Goal: Information Seeking & Learning: Learn about a topic

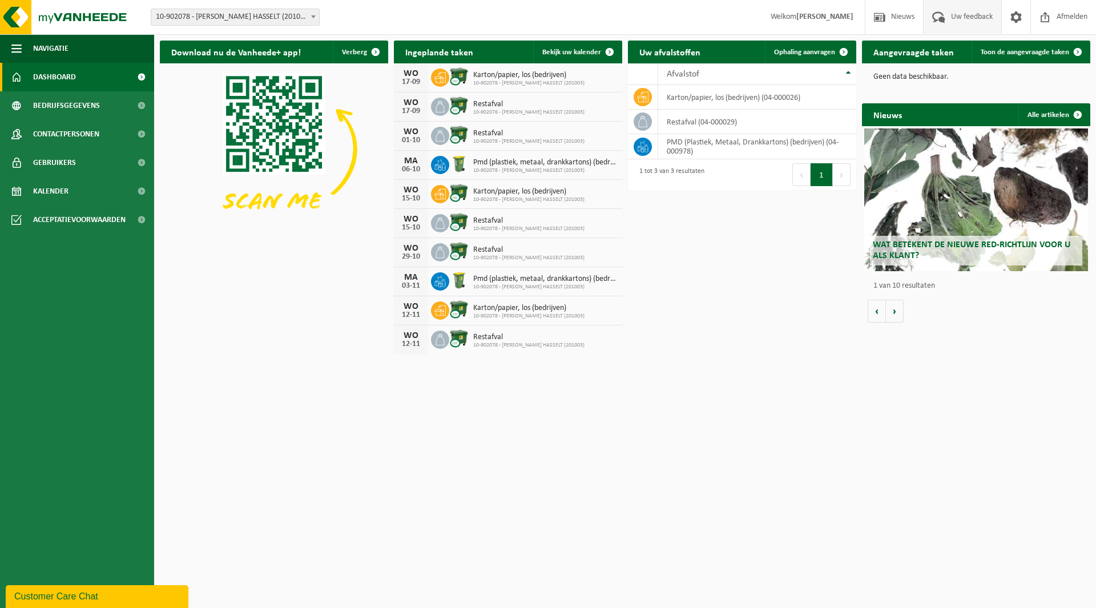
click at [959, 23] on span "Uw feedback" at bounding box center [971, 17] width 47 height 34
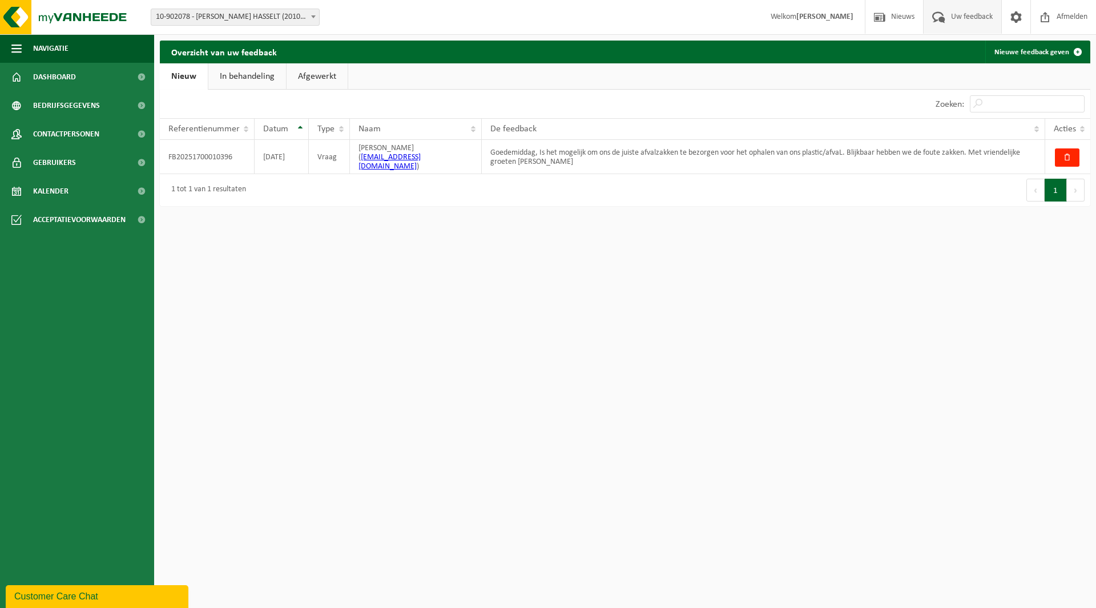
click at [256, 85] on link "In behandeling" at bounding box center [247, 76] width 78 height 26
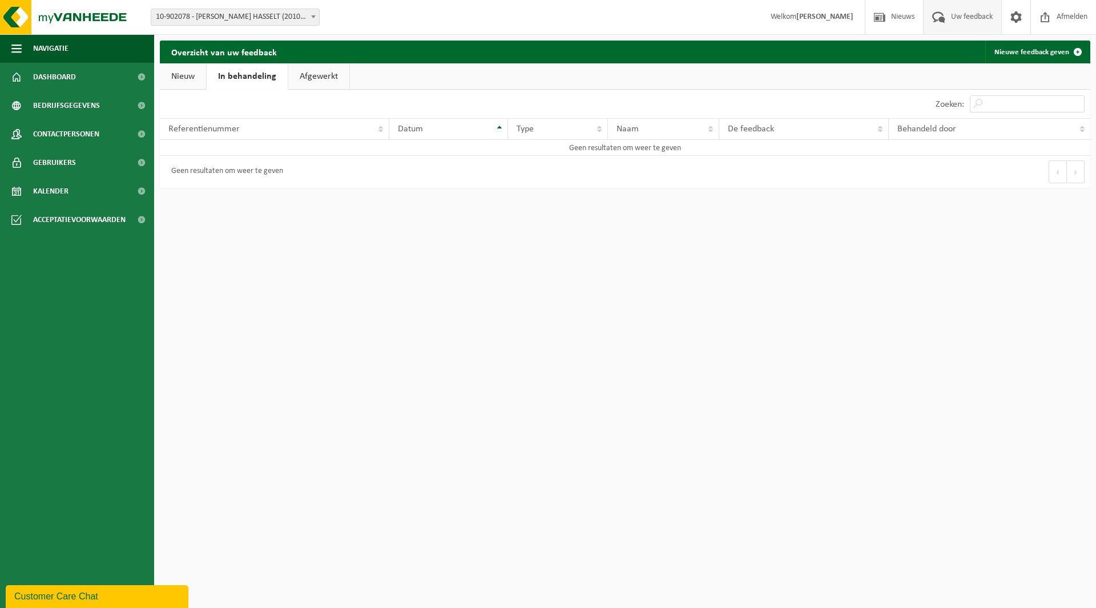
click at [285, 71] on link "In behandeling" at bounding box center [247, 76] width 81 height 26
click at [294, 73] on link "Afgewerkt" at bounding box center [318, 76] width 61 height 26
click at [160, 71] on link "Nieuw" at bounding box center [183, 76] width 46 height 26
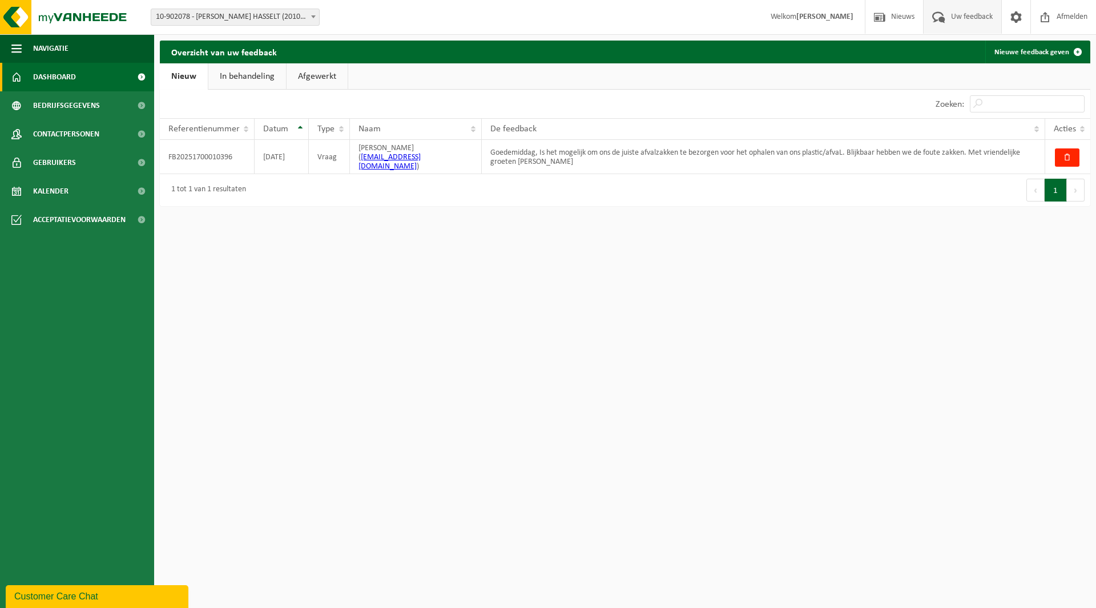
click at [134, 74] on span at bounding box center [141, 77] width 26 height 29
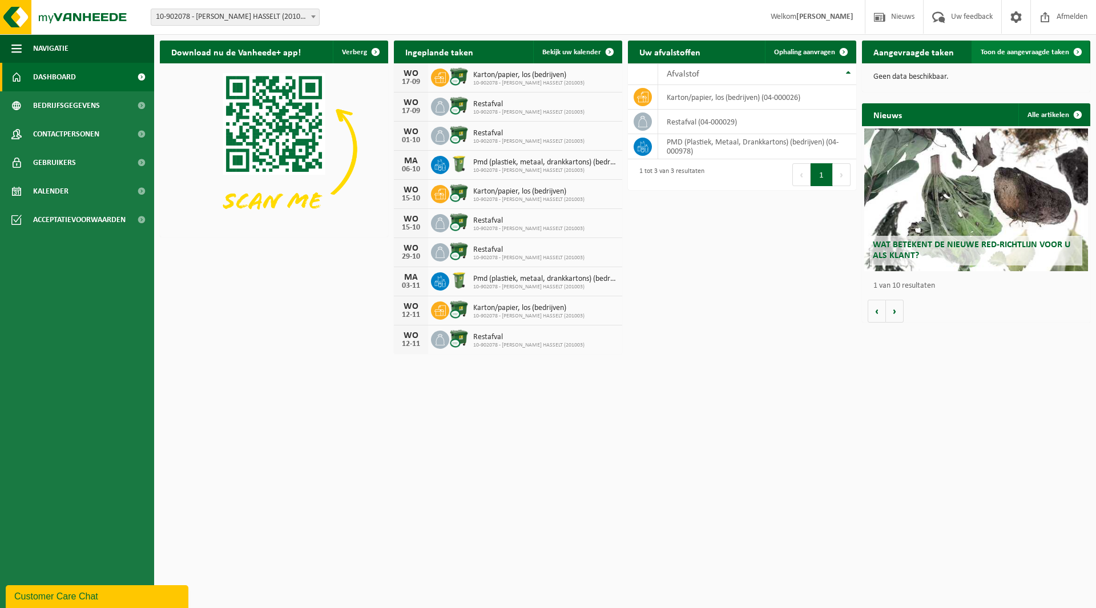
click at [1081, 50] on span at bounding box center [1077, 52] width 23 height 23
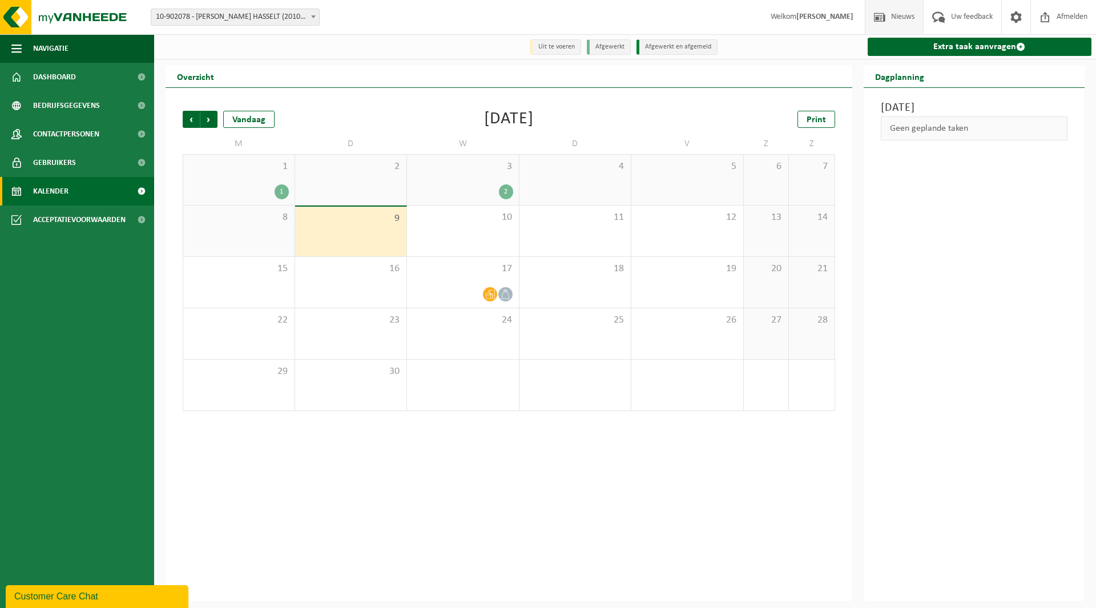
click at [907, 19] on span "Nieuws" at bounding box center [902, 17] width 29 height 34
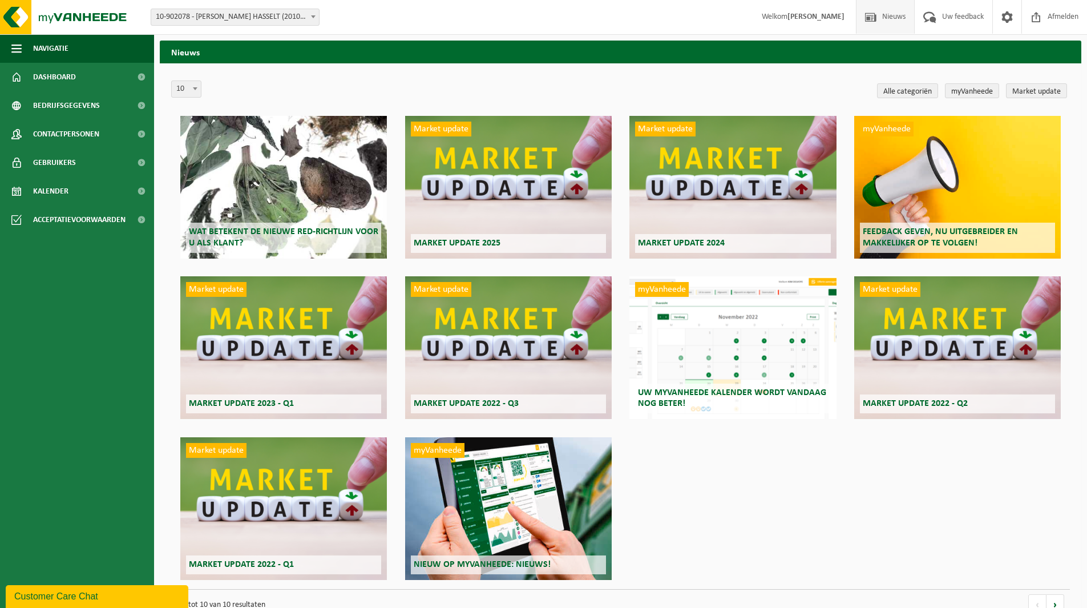
click at [712, 354] on div "myVanheede Uw myVanheede kalender wordt vandaag nog beter!" at bounding box center [732, 347] width 207 height 143
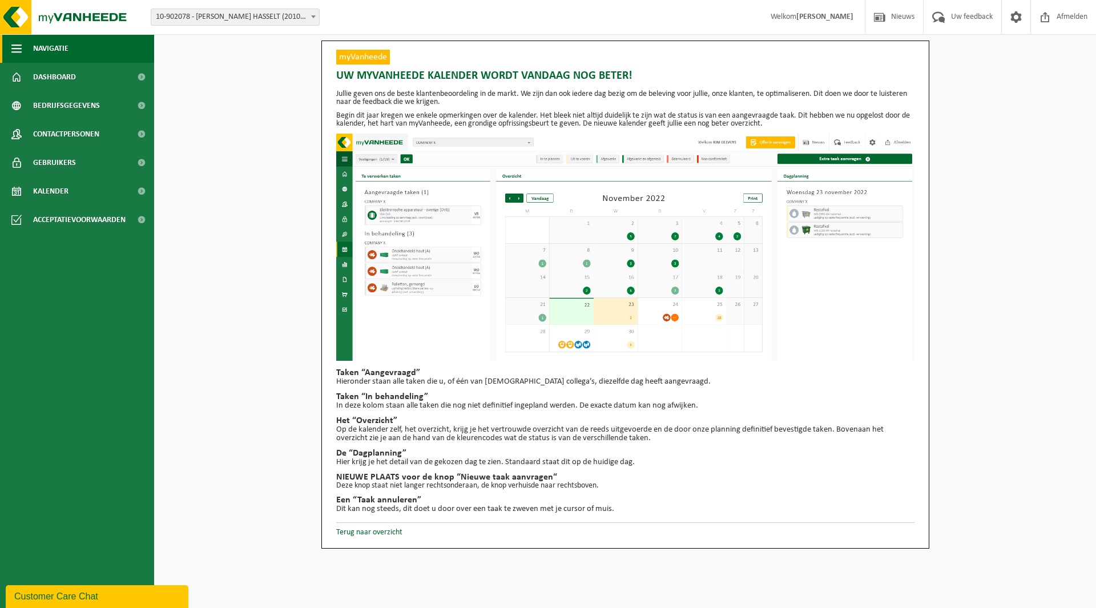
click at [18, 47] on span "button" at bounding box center [16, 48] width 10 height 29
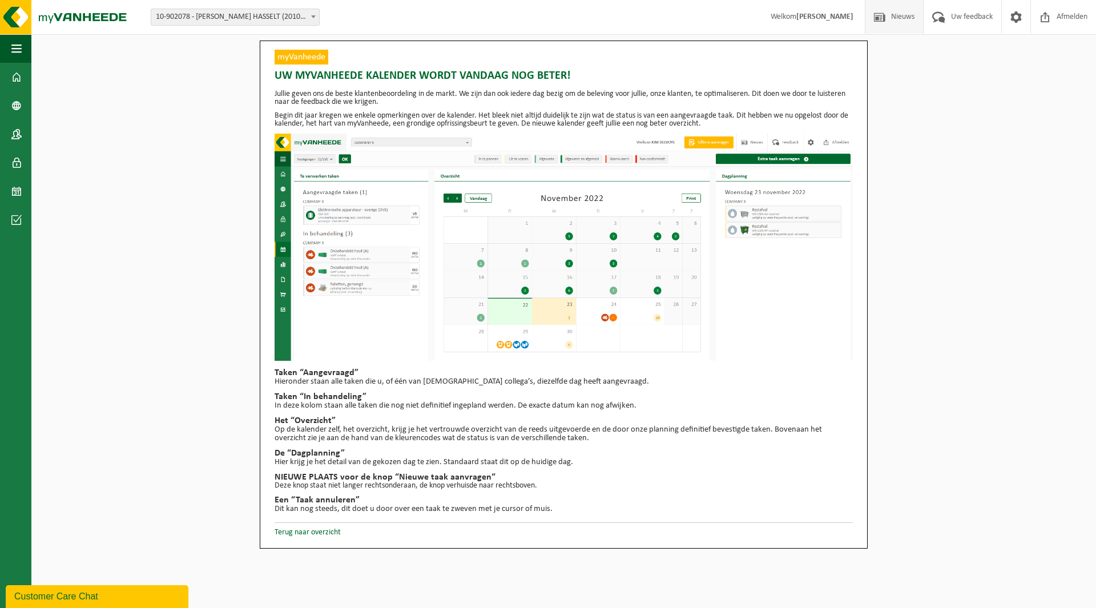
click at [905, 18] on span "Nieuws" at bounding box center [902, 17] width 29 height 34
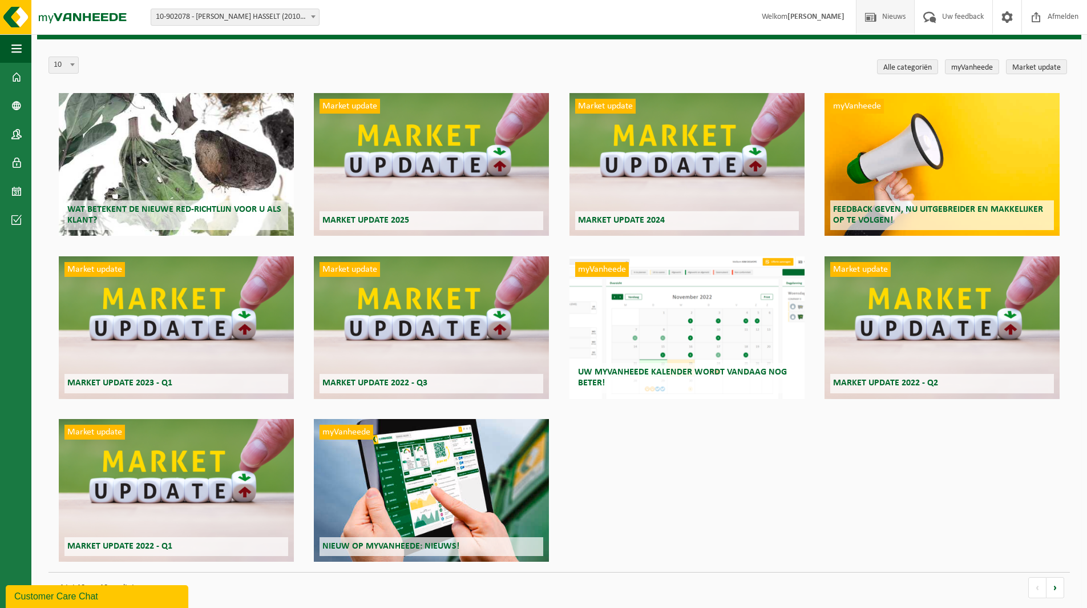
scroll to position [37, 0]
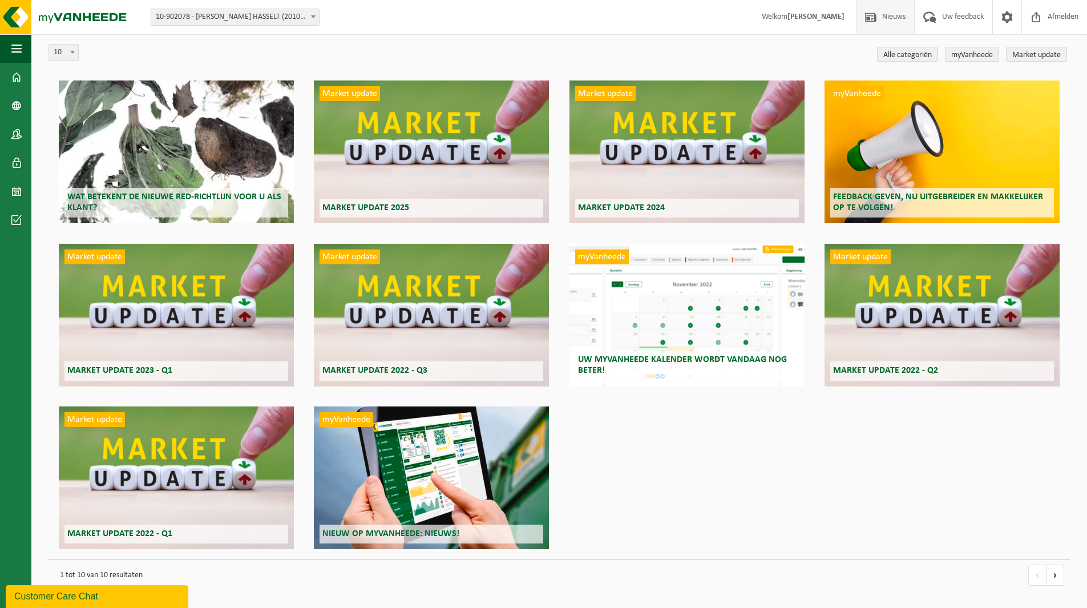
click at [425, 176] on div "Market update Market update 2025" at bounding box center [431, 151] width 235 height 143
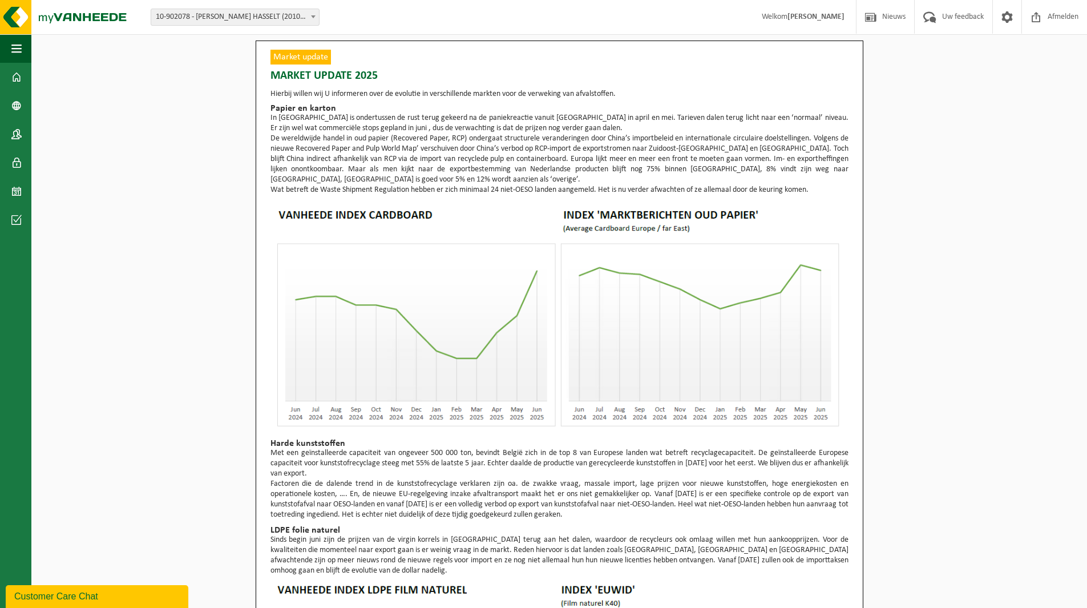
click at [19, 46] on span "button" at bounding box center [16, 48] width 10 height 29
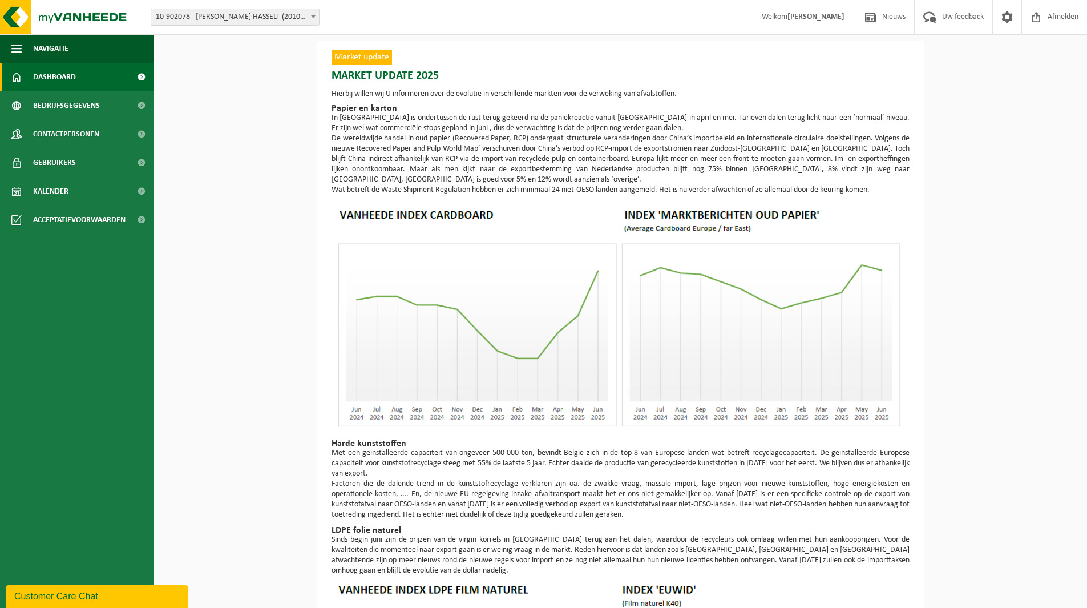
click at [136, 74] on span at bounding box center [141, 77] width 26 height 29
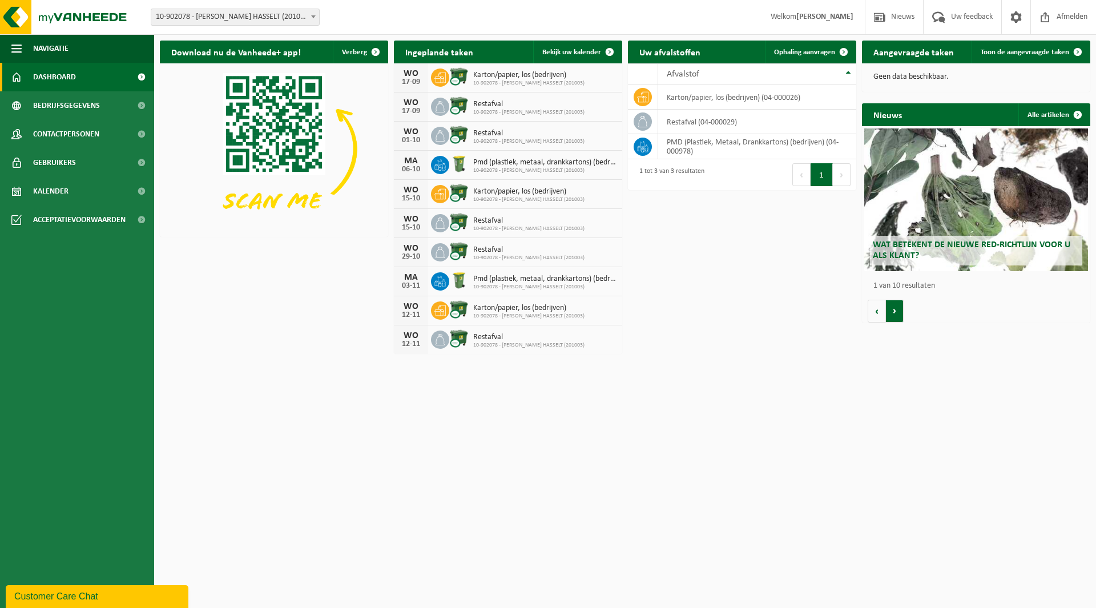
click at [893, 314] on button "Volgende" at bounding box center [895, 311] width 18 height 23
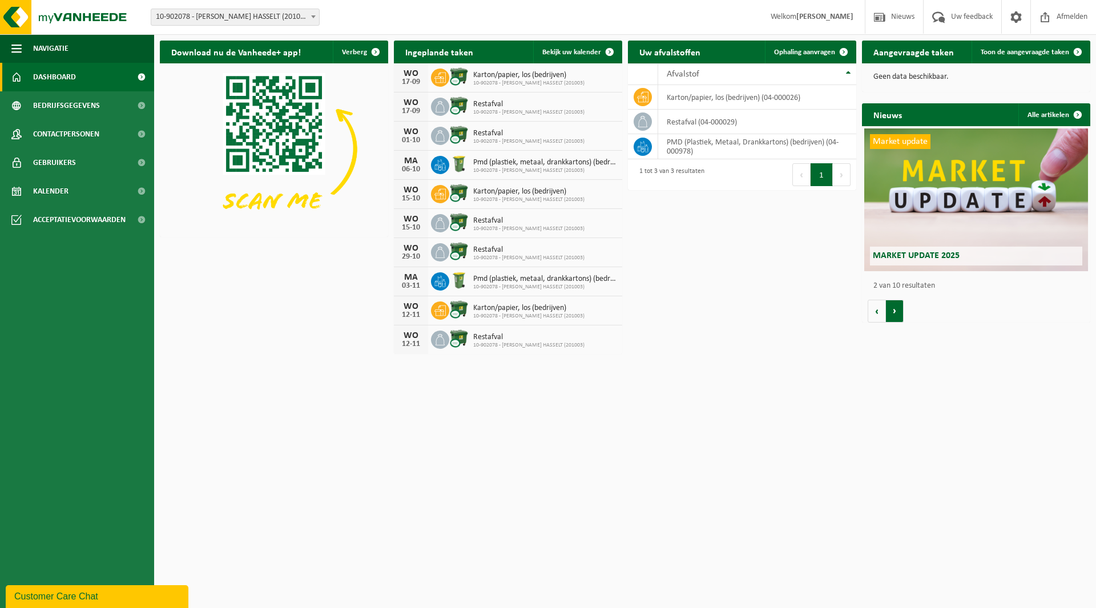
scroll to position [0, 228]
click at [867, 313] on button "Vorige" at bounding box center [876, 311] width 18 height 23
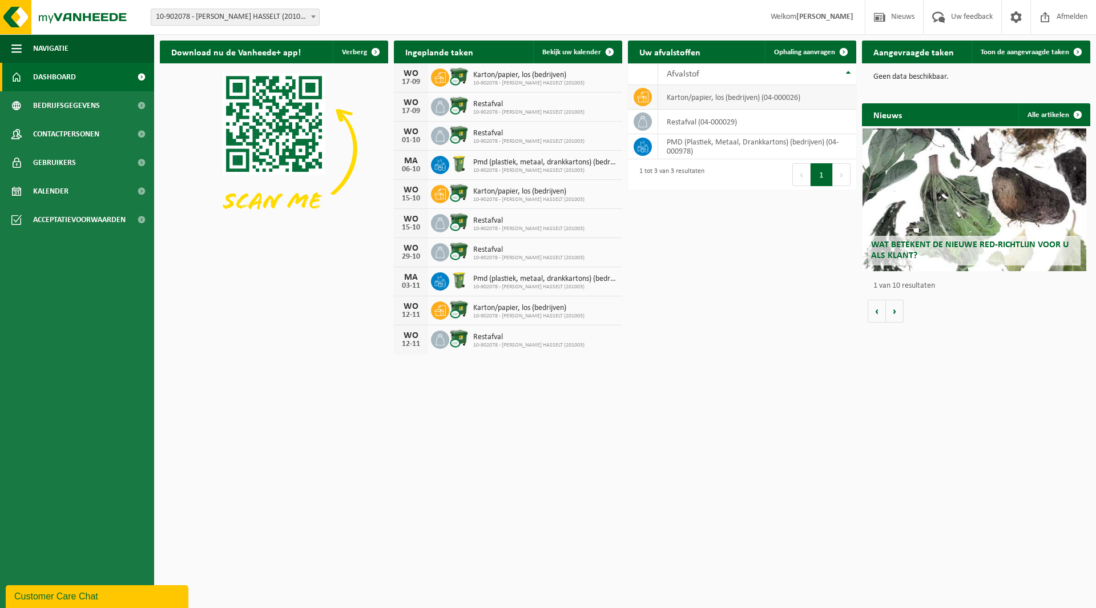
scroll to position [0, 0]
click at [1015, 15] on span at bounding box center [1015, 17] width 17 height 34
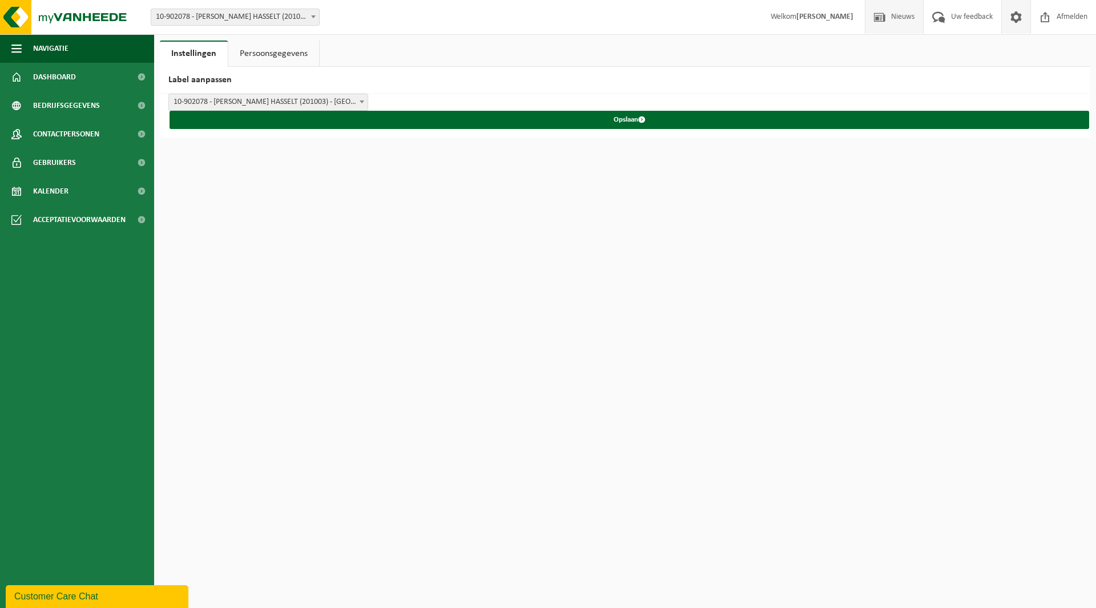
click at [882, 19] on span at bounding box center [879, 17] width 17 height 34
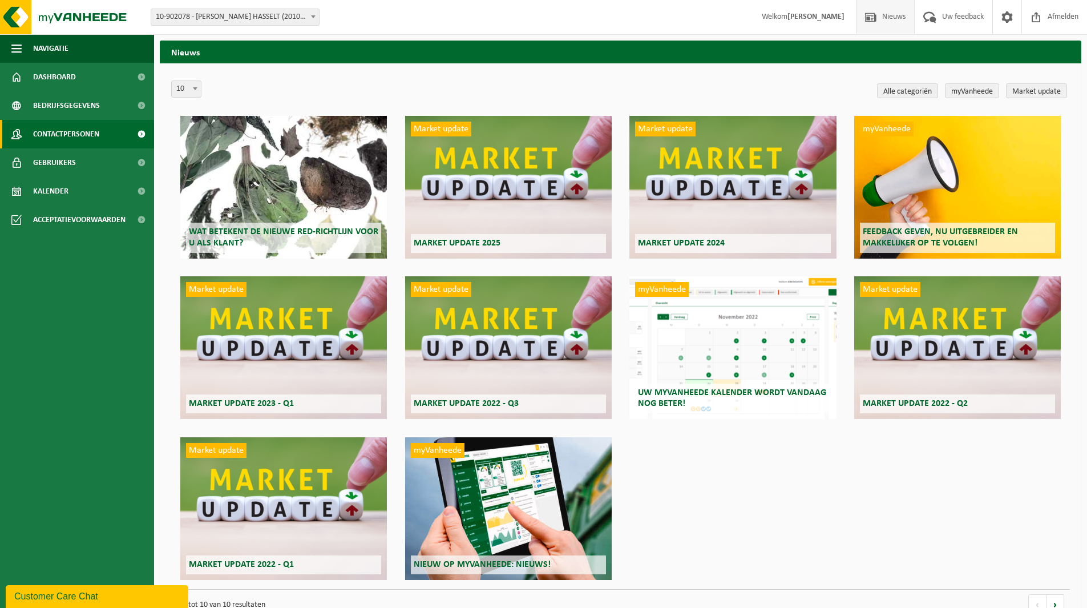
click at [37, 128] on span "Contactpersonen" at bounding box center [66, 134] width 66 height 29
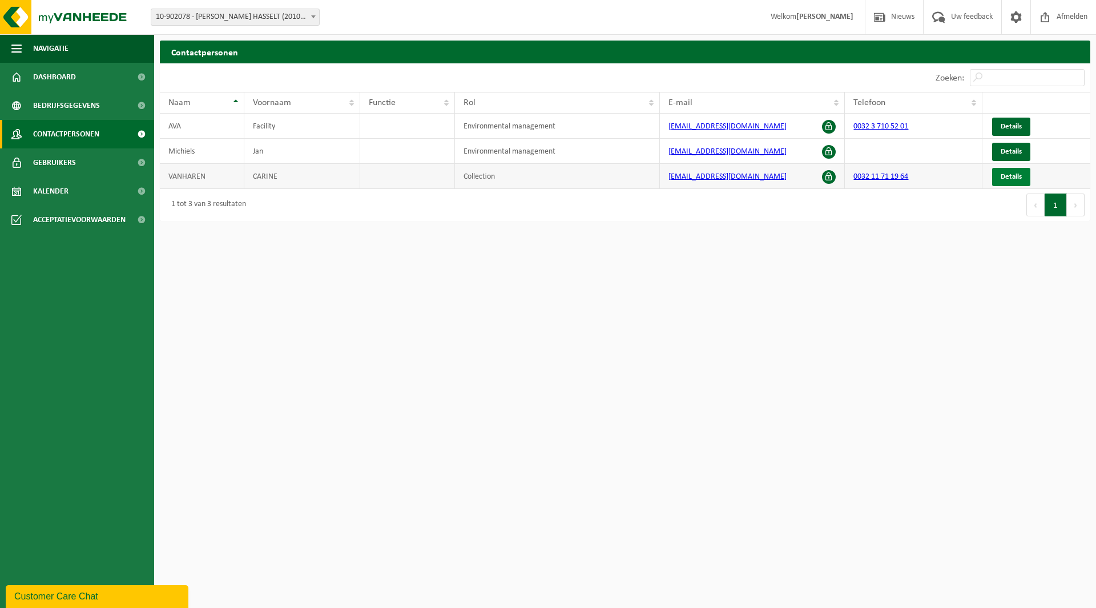
click at [1017, 177] on span "Details" at bounding box center [1010, 176] width 21 height 7
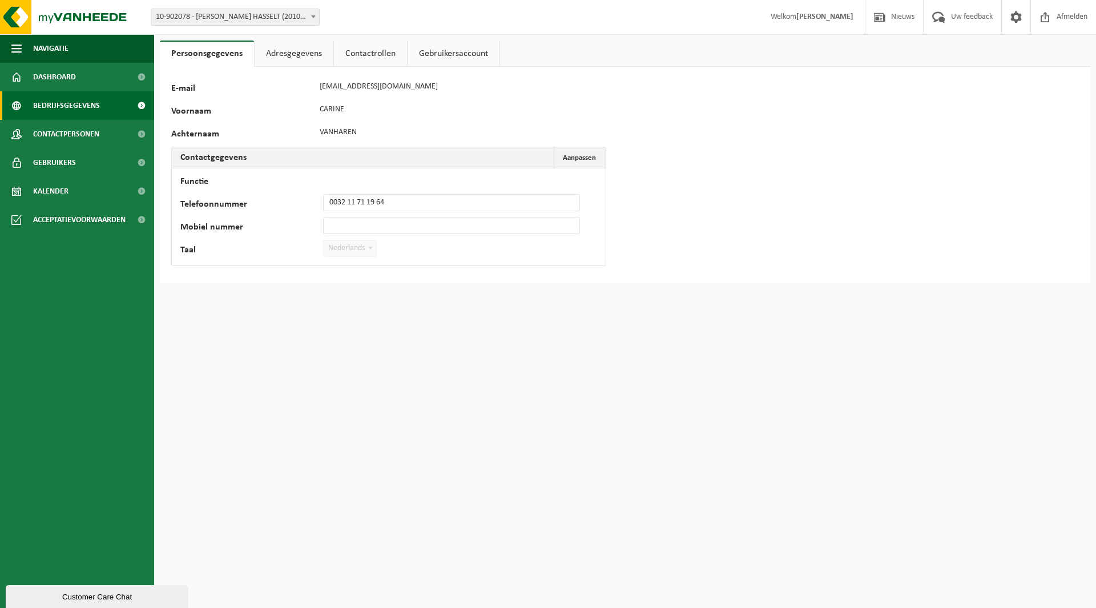
click at [59, 107] on span "Bedrijfsgegevens" at bounding box center [66, 105] width 67 height 29
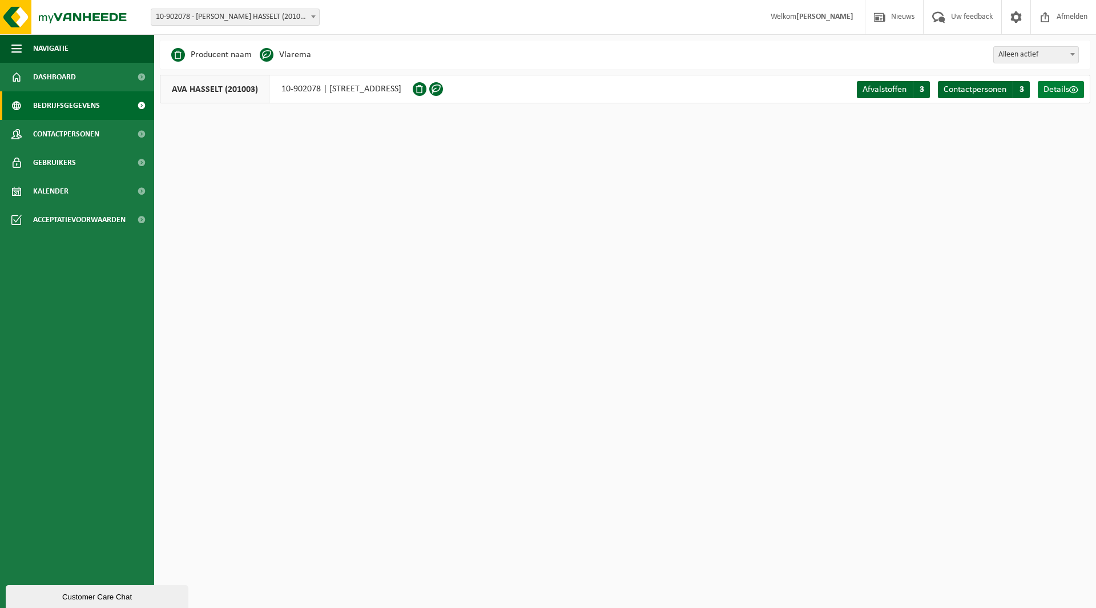
click at [1059, 91] on span "Details" at bounding box center [1056, 89] width 26 height 9
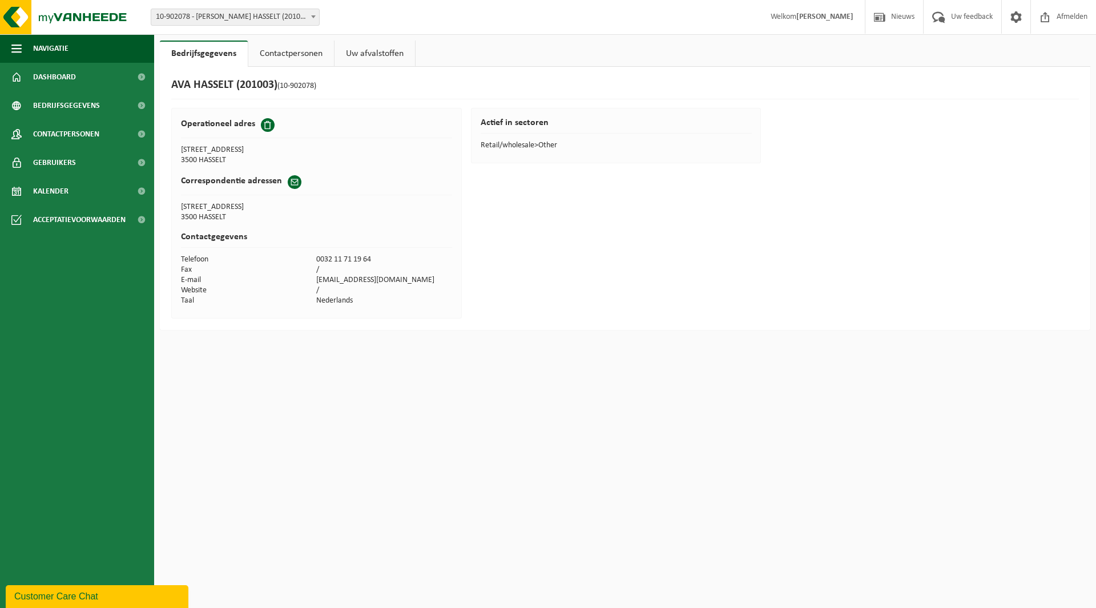
click at [34, 336] on ul "Navigatie Nieuws Uw feedback Afmelden Dashboard Bedrijfsgegevens Contactpersone…" at bounding box center [77, 321] width 154 height 574
click at [376, 51] on link "Uw afvalstoffen" at bounding box center [374, 54] width 80 height 26
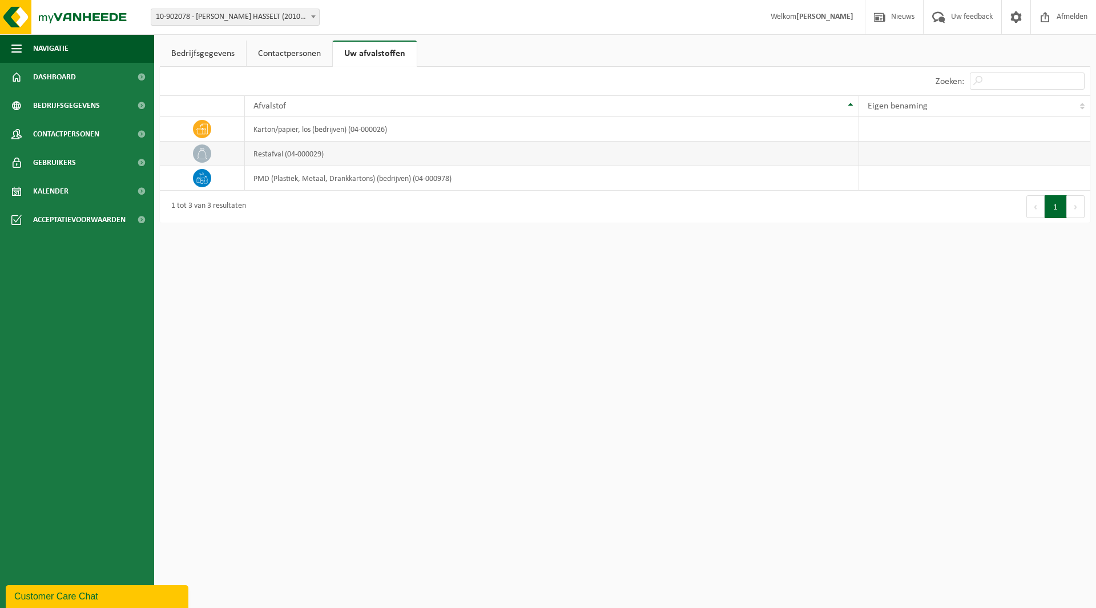
click at [274, 159] on td "restafval (04-000029)" at bounding box center [551, 154] width 613 height 25
click at [203, 55] on link "Bedrijfsgegevens" at bounding box center [203, 54] width 86 height 26
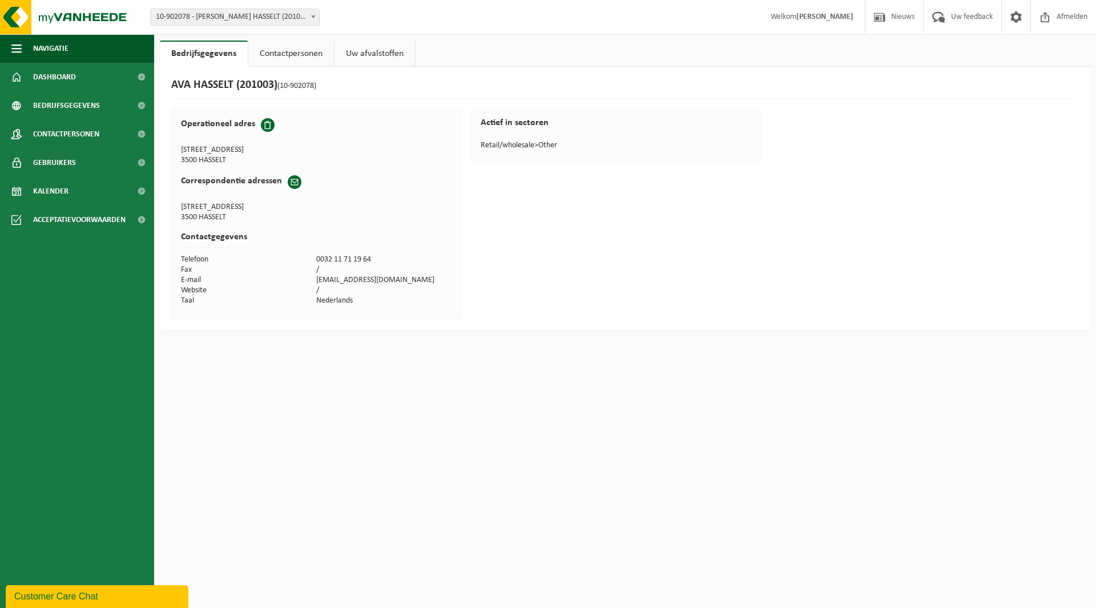
click at [315, 15] on b at bounding box center [313, 16] width 5 height 3
click at [139, 161] on span at bounding box center [141, 162] width 26 height 29
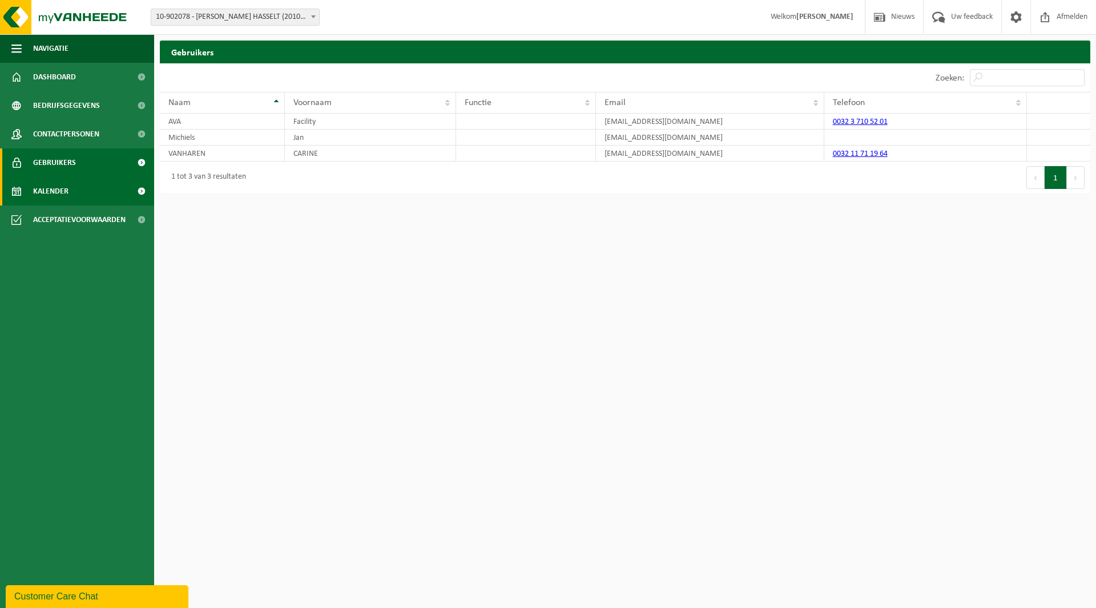
click at [142, 189] on span at bounding box center [141, 191] width 26 height 29
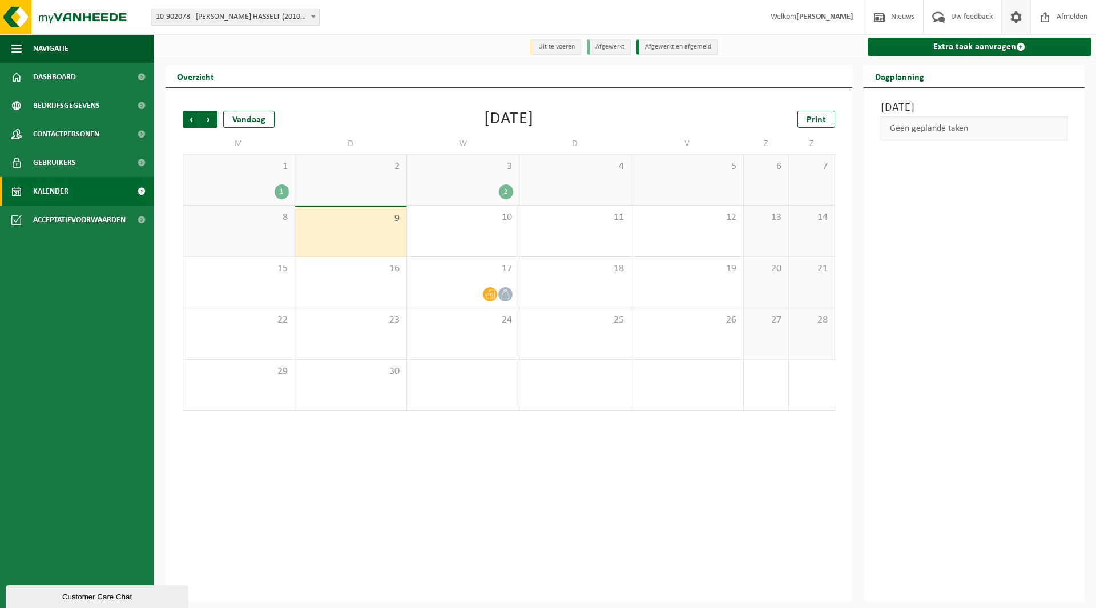
click at [1011, 18] on span at bounding box center [1015, 17] width 17 height 34
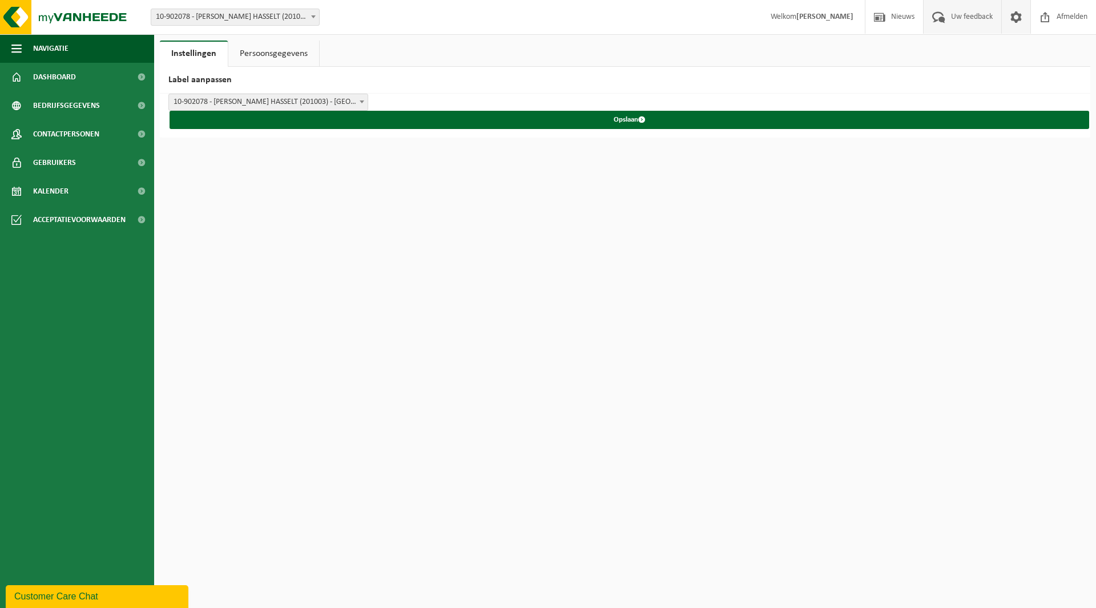
click at [948, 18] on span "Uw feedback" at bounding box center [971, 17] width 47 height 34
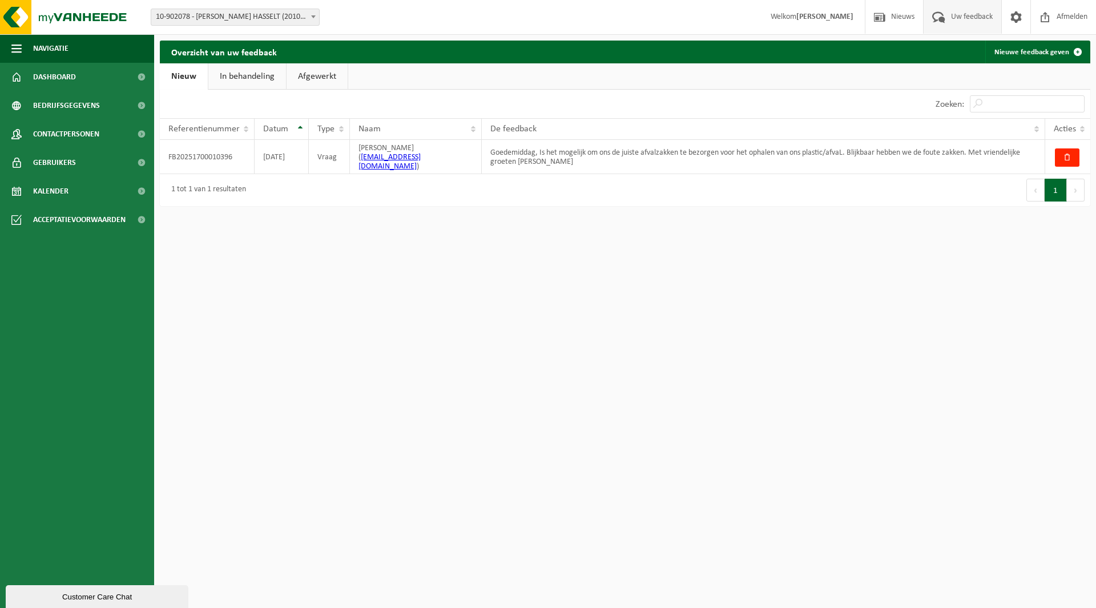
click at [832, 17] on strong "[PERSON_NAME]" at bounding box center [824, 17] width 57 height 9
click at [1078, 131] on th "Acties" at bounding box center [1067, 129] width 45 height 22
click at [143, 104] on span at bounding box center [141, 105] width 26 height 29
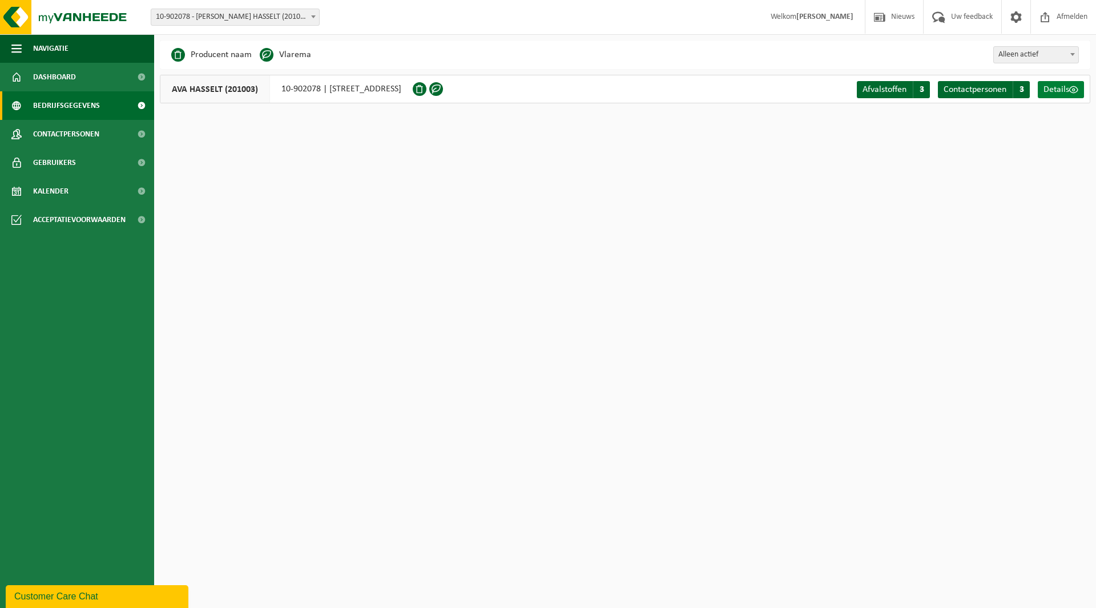
click at [1064, 86] on span "Details" at bounding box center [1056, 89] width 26 height 9
click at [867, 86] on span "Afvalstoffen" at bounding box center [884, 89] width 44 height 9
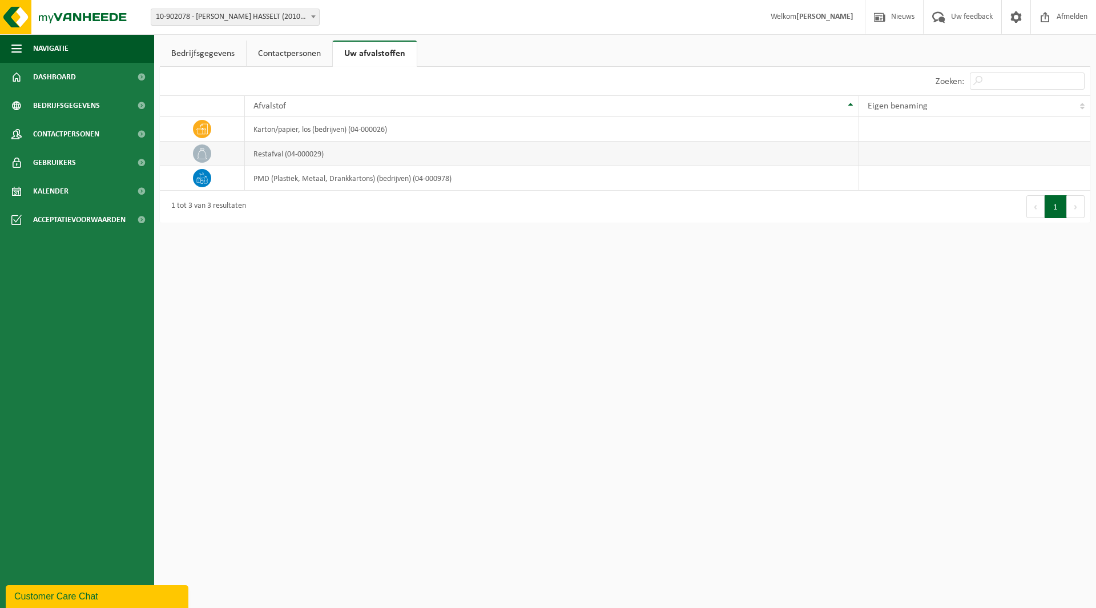
click at [293, 156] on td "restafval (04-000029)" at bounding box center [551, 154] width 613 height 25
click at [1039, 81] on input "Zoeken:" at bounding box center [1027, 80] width 115 height 17
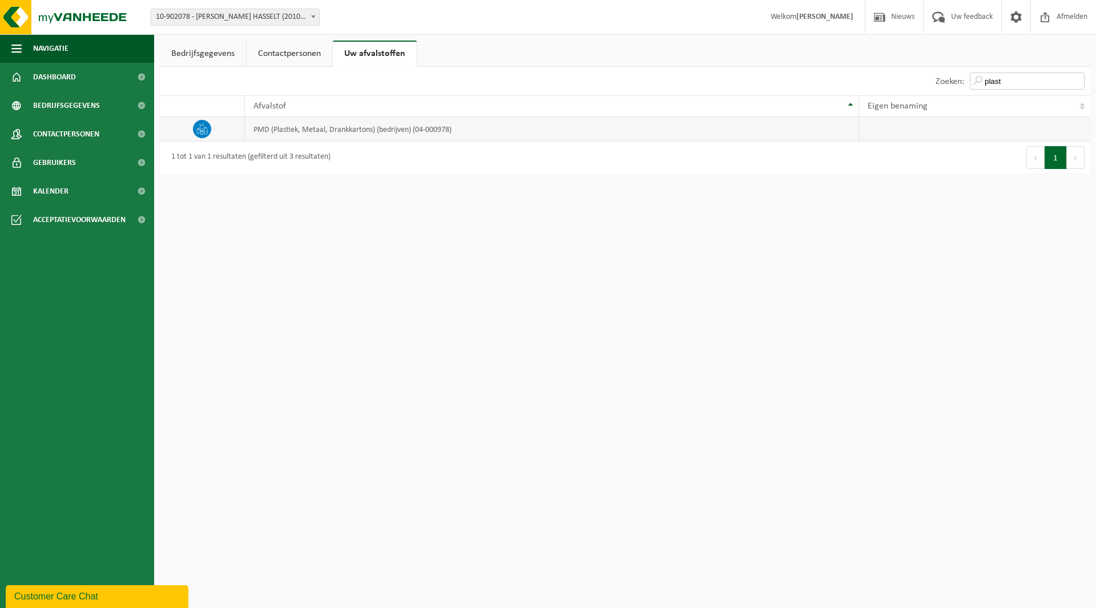
type input "plast"
click at [301, 131] on td "PMD (Plastiek, Metaal, Drankkartons) (bedrijven) (04-000978)" at bounding box center [551, 129] width 613 height 25
click at [199, 127] on icon at bounding box center [201, 128] width 11 height 11
click at [144, 191] on span at bounding box center [141, 191] width 26 height 29
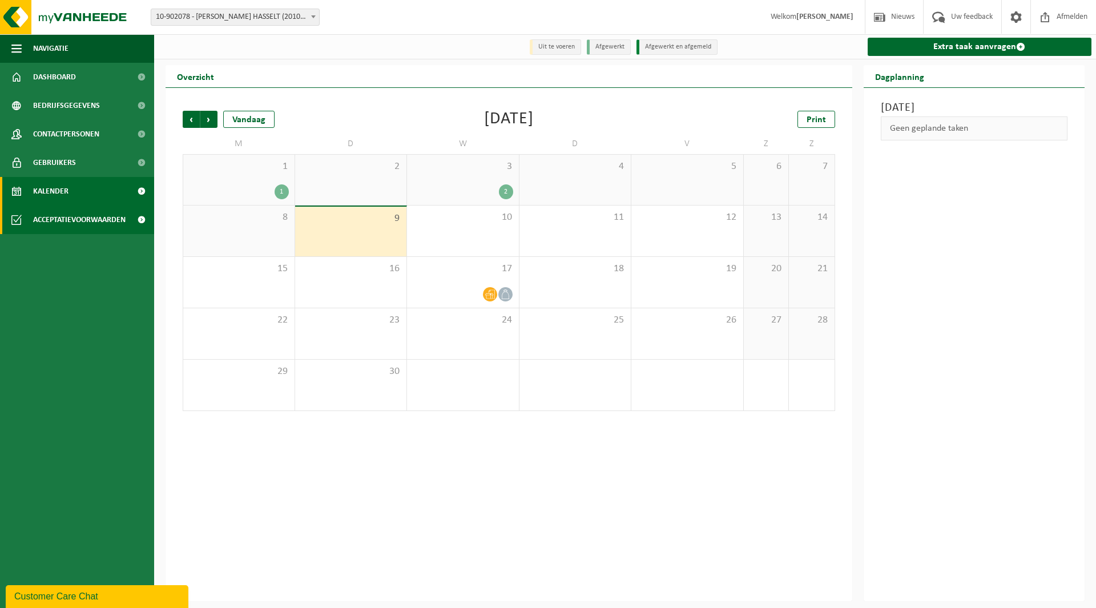
click at [141, 224] on span at bounding box center [141, 219] width 26 height 29
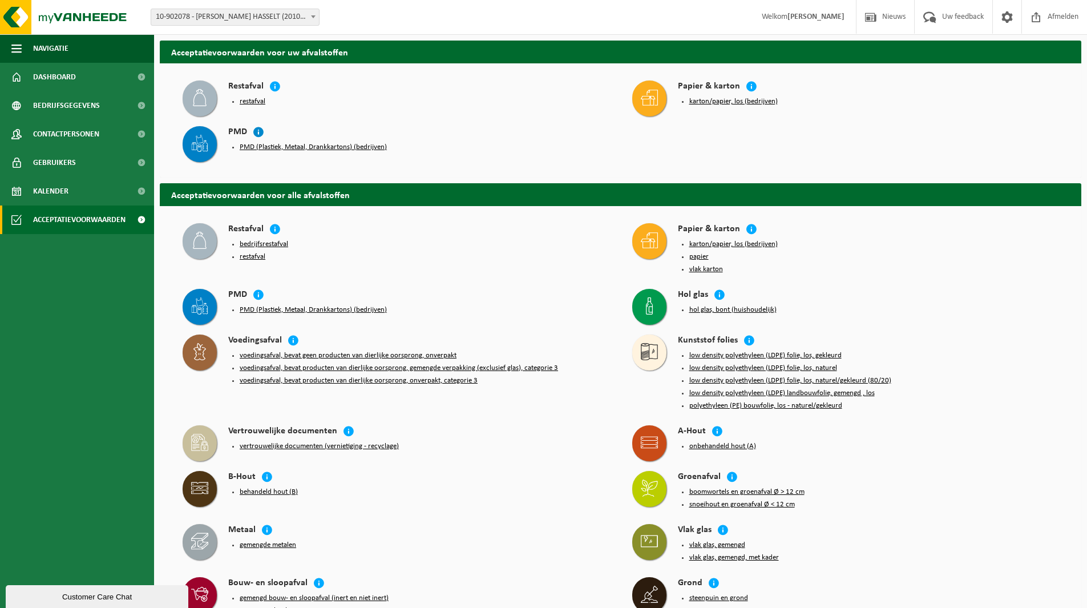
click at [257, 129] on icon at bounding box center [258, 131] width 11 height 11
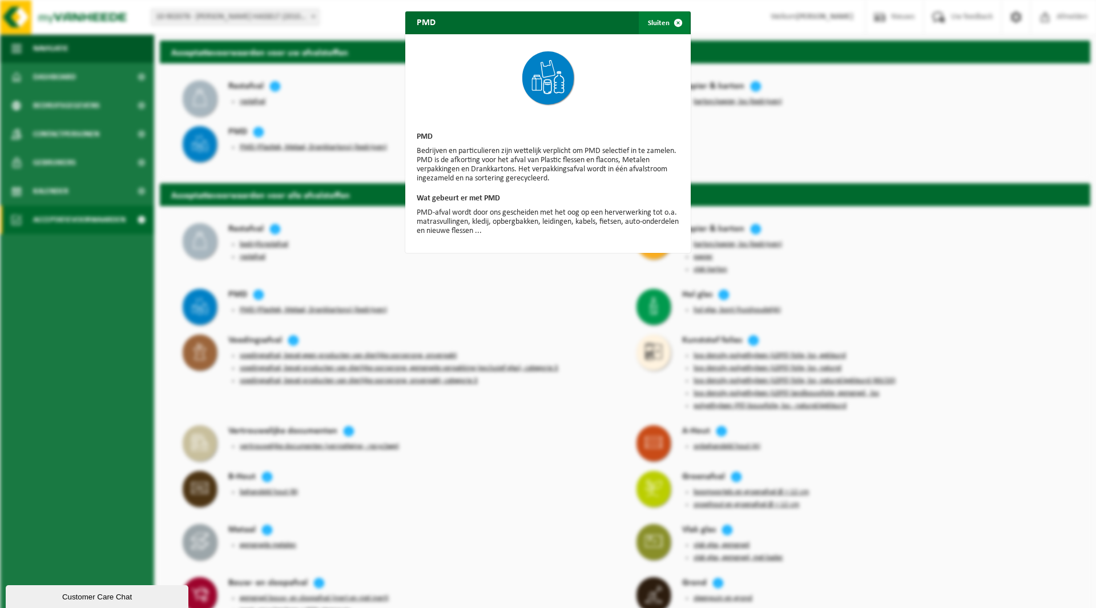
click at [673, 23] on span "button" at bounding box center [678, 22] width 23 height 23
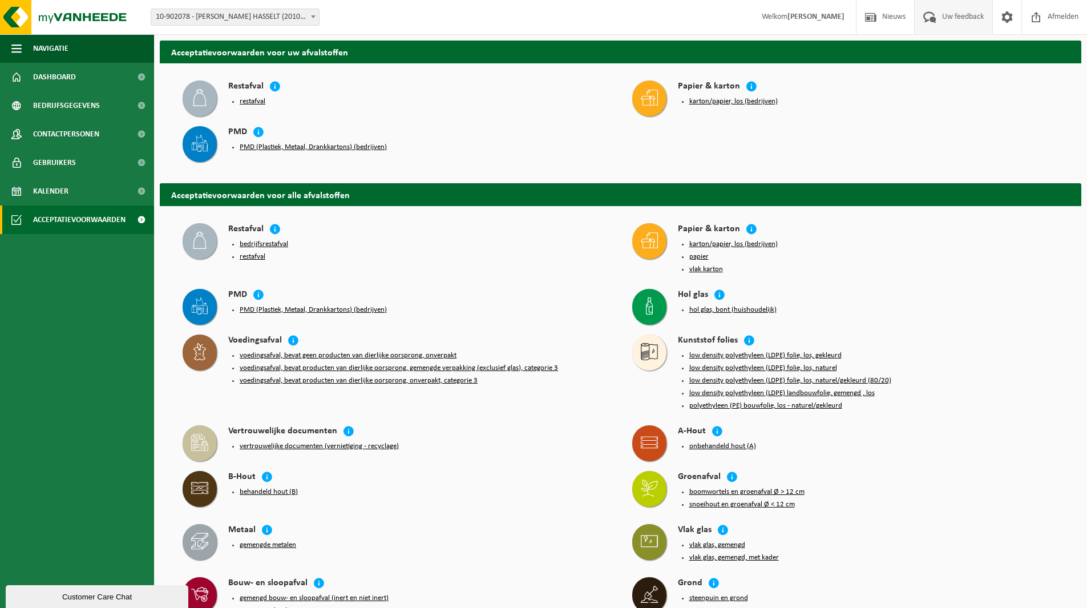
click at [960, 18] on span "Uw feedback" at bounding box center [962, 17] width 47 height 34
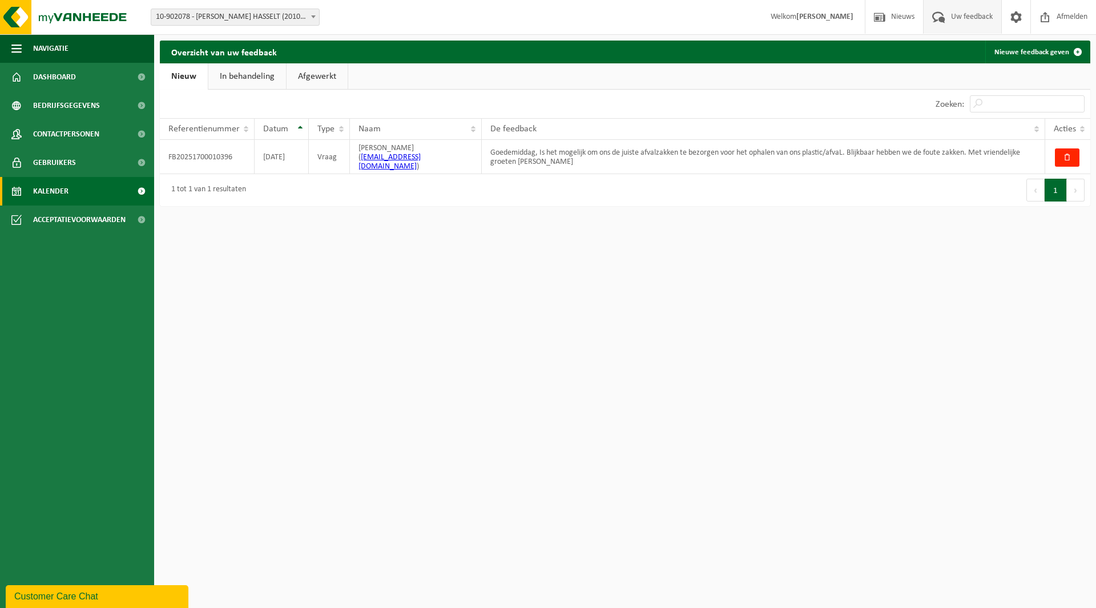
click at [144, 192] on span at bounding box center [141, 191] width 26 height 29
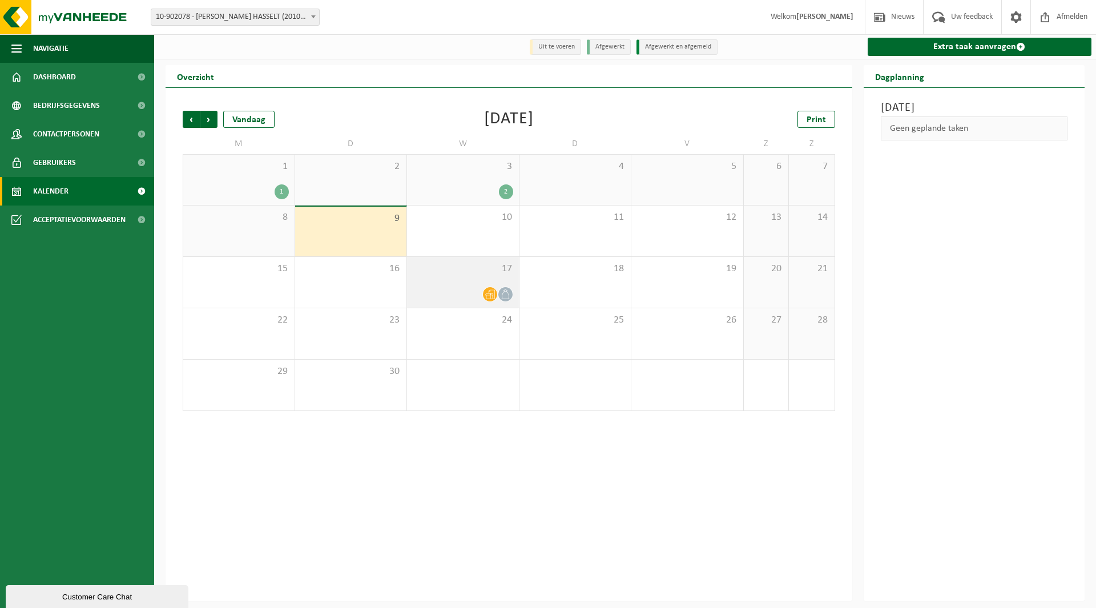
click at [499, 296] on span at bounding box center [505, 294] width 14 height 14
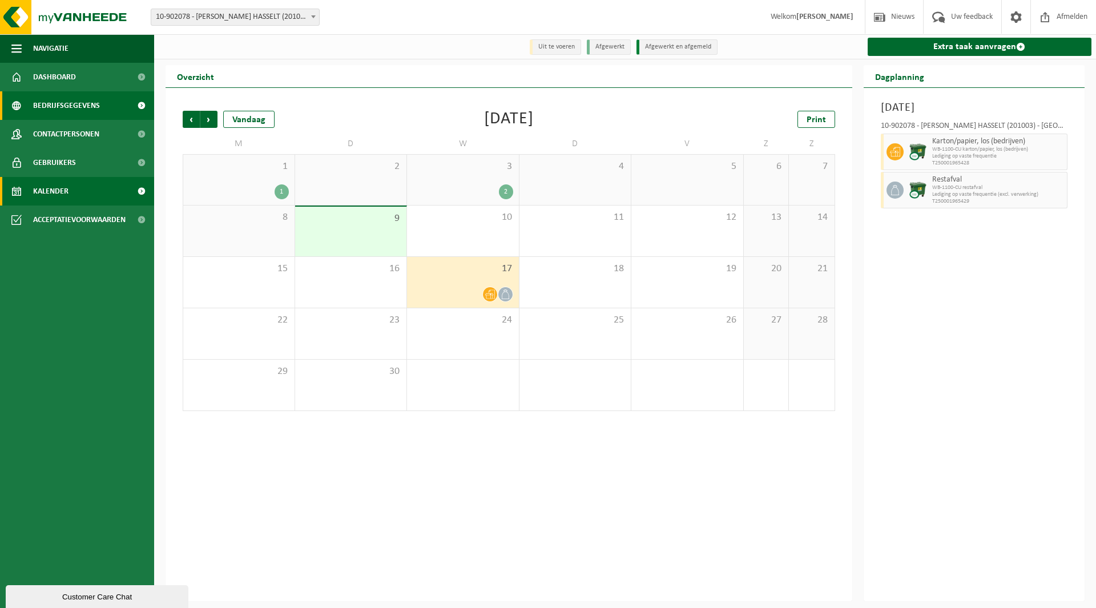
click at [66, 106] on span "Bedrijfsgegevens" at bounding box center [66, 105] width 67 height 29
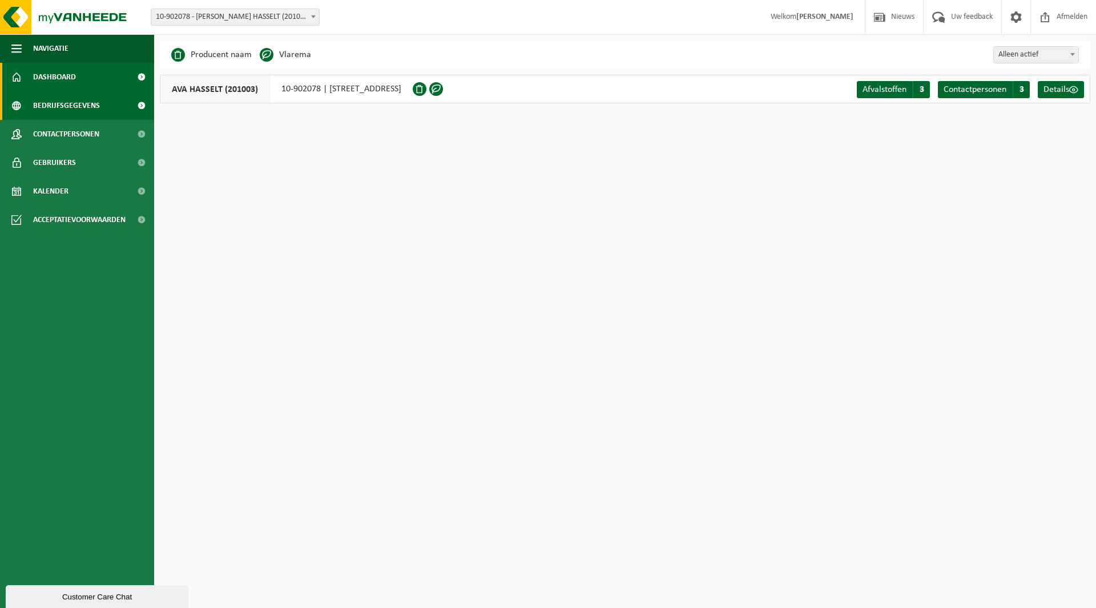
click at [66, 76] on span "Dashboard" at bounding box center [54, 77] width 43 height 29
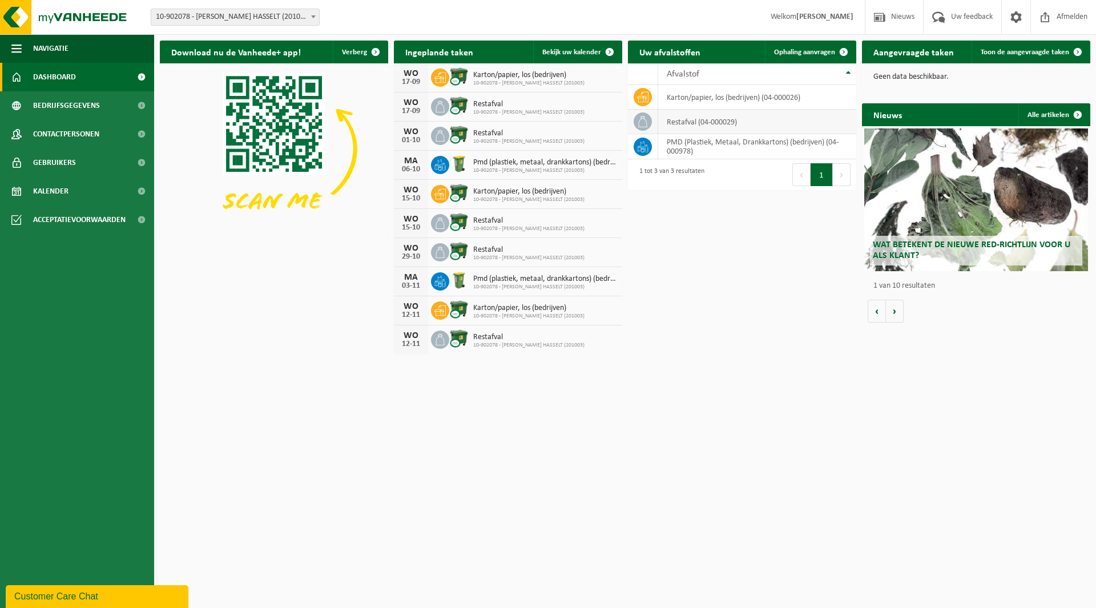
click at [686, 121] on td "restafval (04-000029)" at bounding box center [757, 122] width 198 height 25
click at [693, 142] on td "PMD (Plastiek, Metaal, Drankkartons) (bedrijven) (04-000978)" at bounding box center [757, 146] width 198 height 25
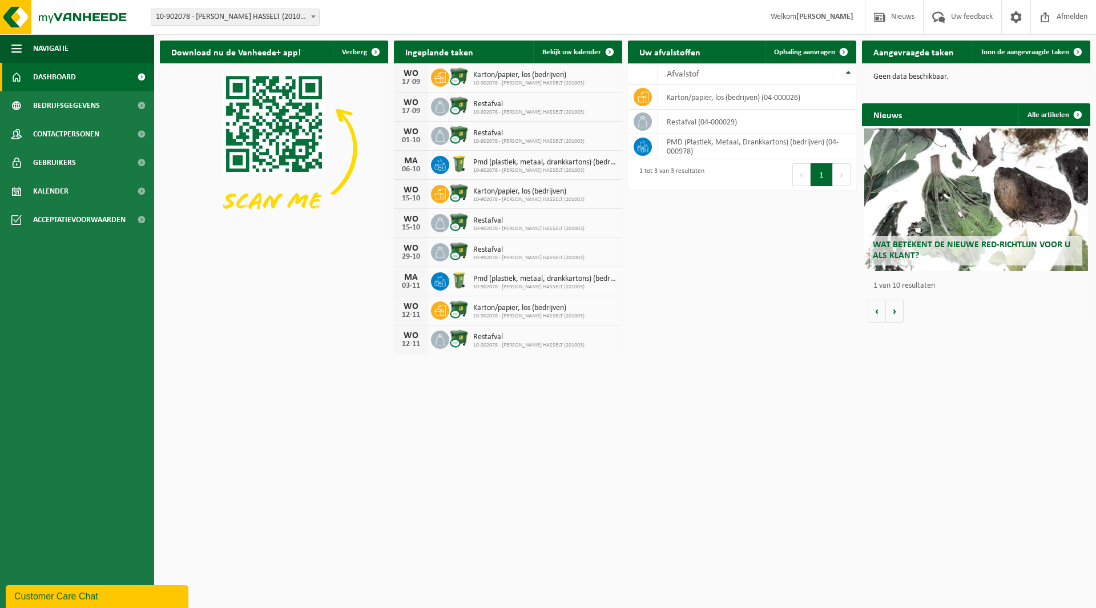
click at [745, 318] on div "Download nu de Vanheede+ app! Verberg Ingeplande taken Bekijk uw kalender WO 17…" at bounding box center [625, 197] width 936 height 325
click at [1072, 49] on span at bounding box center [1077, 52] width 23 height 23
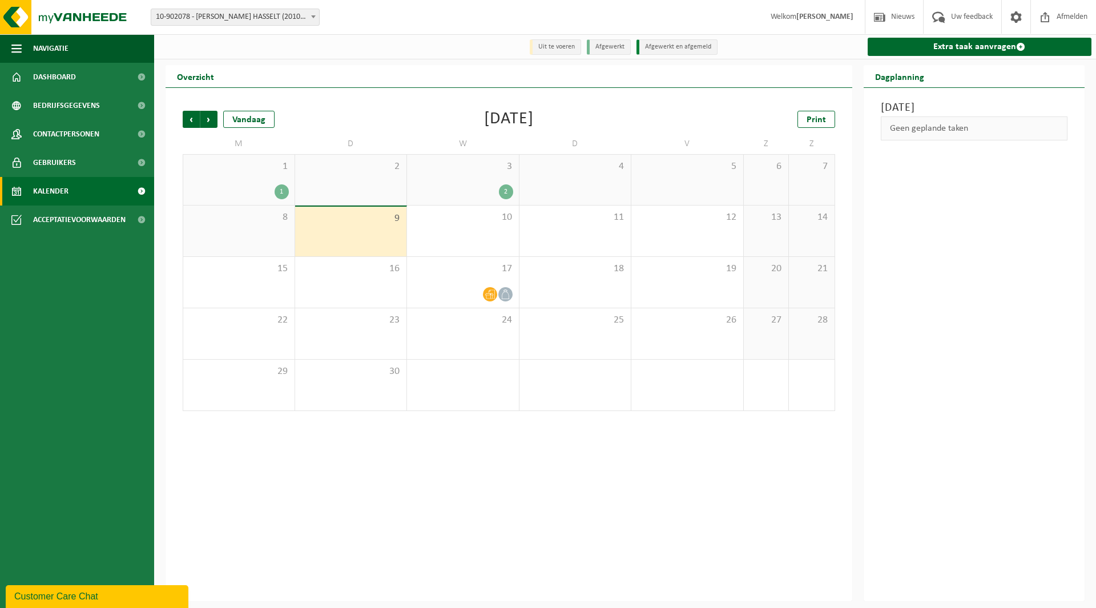
click at [23, 192] on link "Kalender" at bounding box center [77, 191] width 154 height 29
click at [64, 79] on span "Dashboard" at bounding box center [54, 77] width 43 height 29
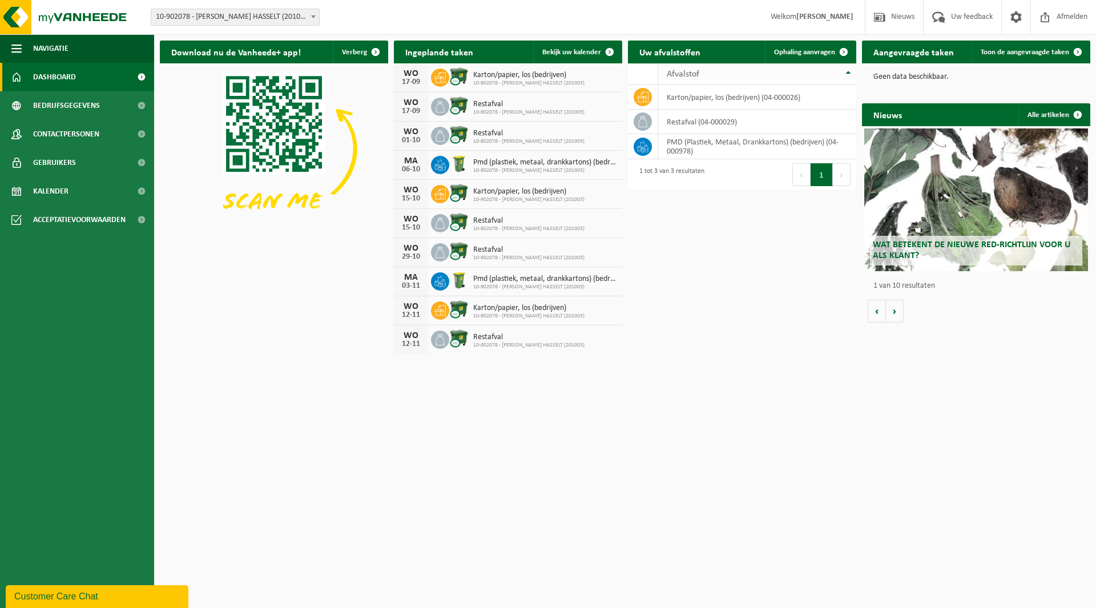
click at [835, 71] on div "Afvalstof" at bounding box center [754, 74] width 175 height 9
click at [657, 143] on td at bounding box center [643, 146] width 30 height 25
click at [474, 154] on div "MA 06-10 Pmd (plastiek, metaal, drankkartons) (bedrijven) 10-902078 - AVA HASSE…" at bounding box center [508, 165] width 228 height 29
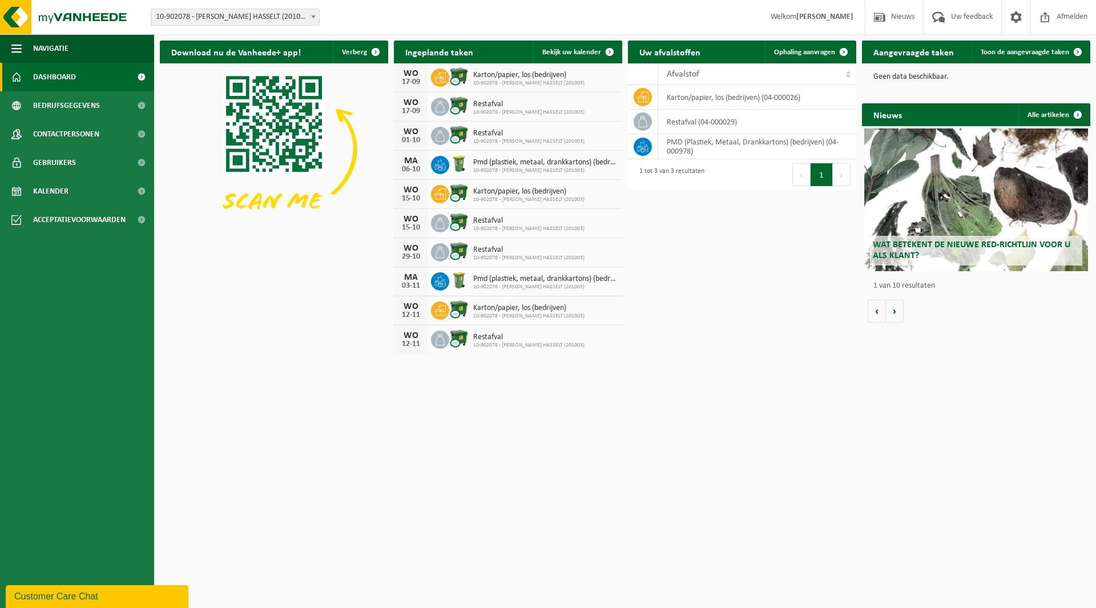
click at [470, 165] on div "Pmd (plastiek, metaal, drankkartons) (bedrijven) 10-902078 - AVA HASSELT (20100…" at bounding box center [541, 165] width 149 height 18
click at [1021, 18] on span at bounding box center [1015, 17] width 17 height 34
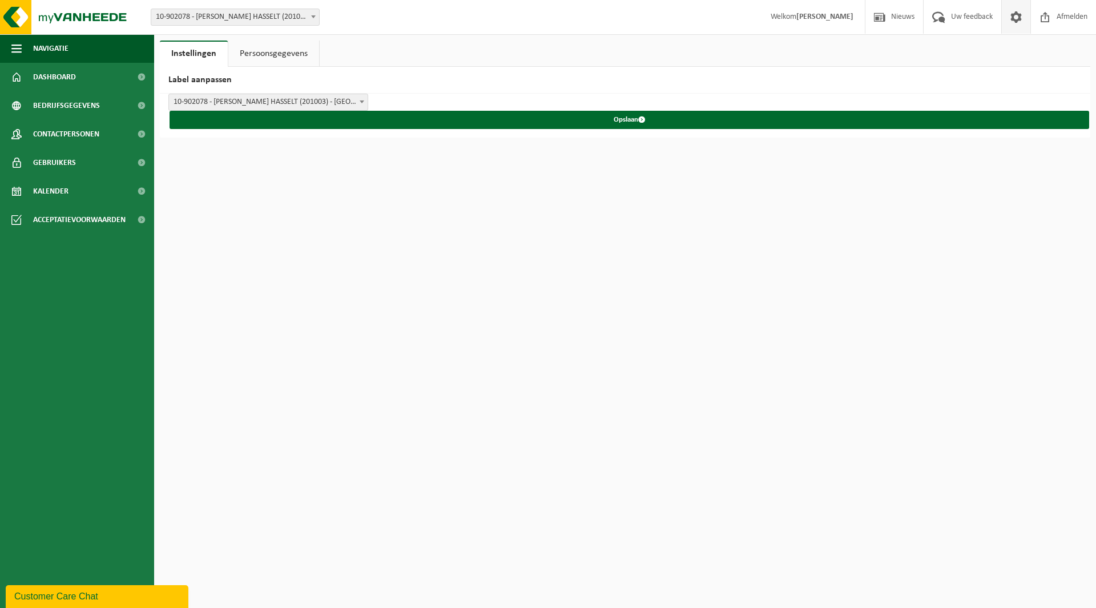
click at [270, 55] on link "Persoonsgegevens" at bounding box center [273, 54] width 91 height 26
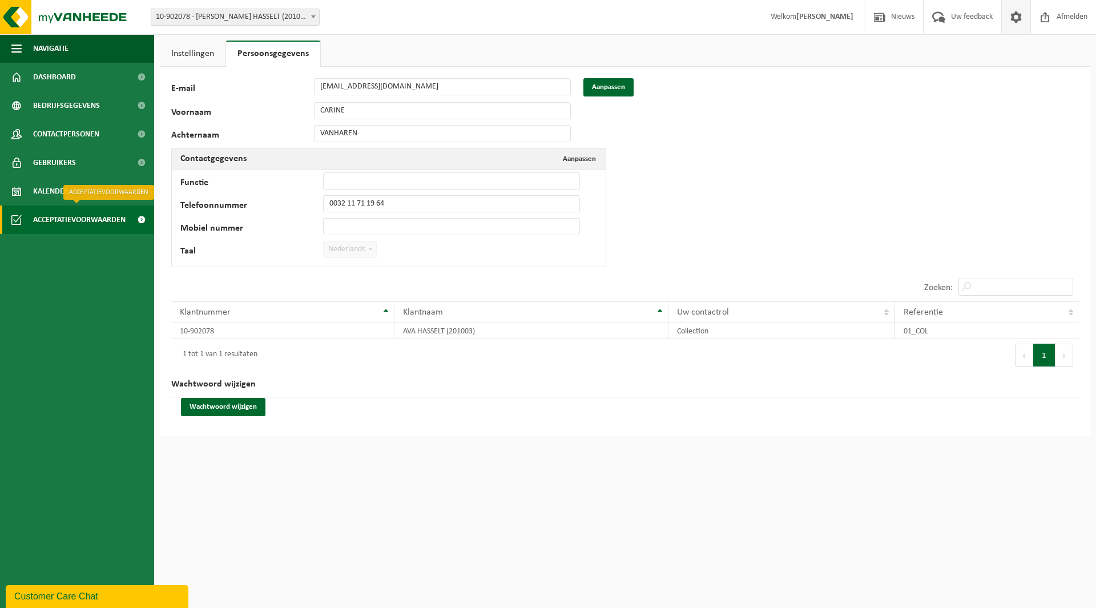
click at [138, 213] on span at bounding box center [141, 219] width 26 height 29
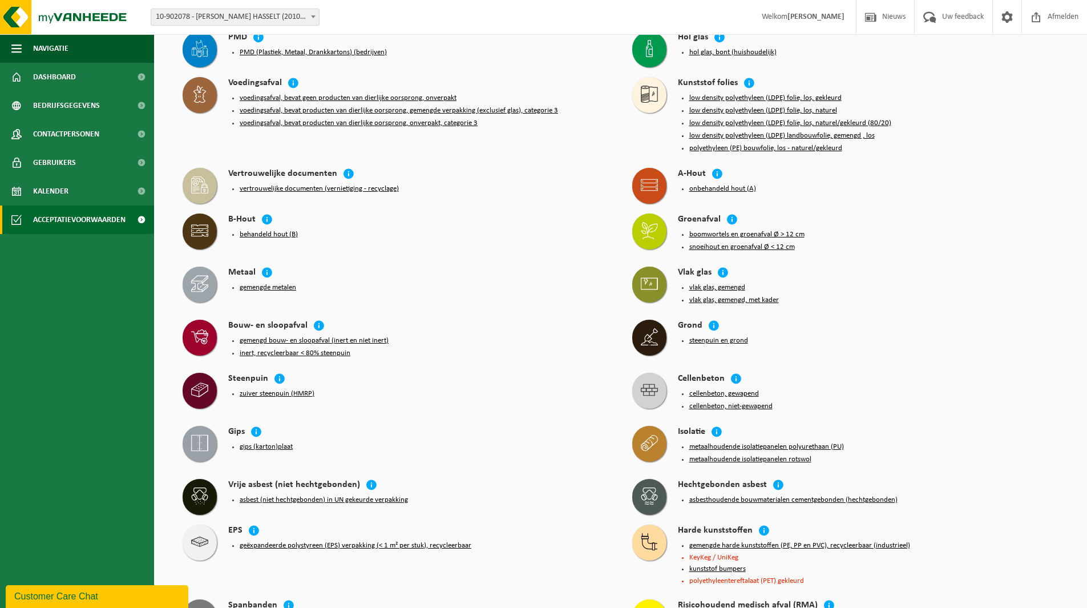
scroll to position [285, 0]
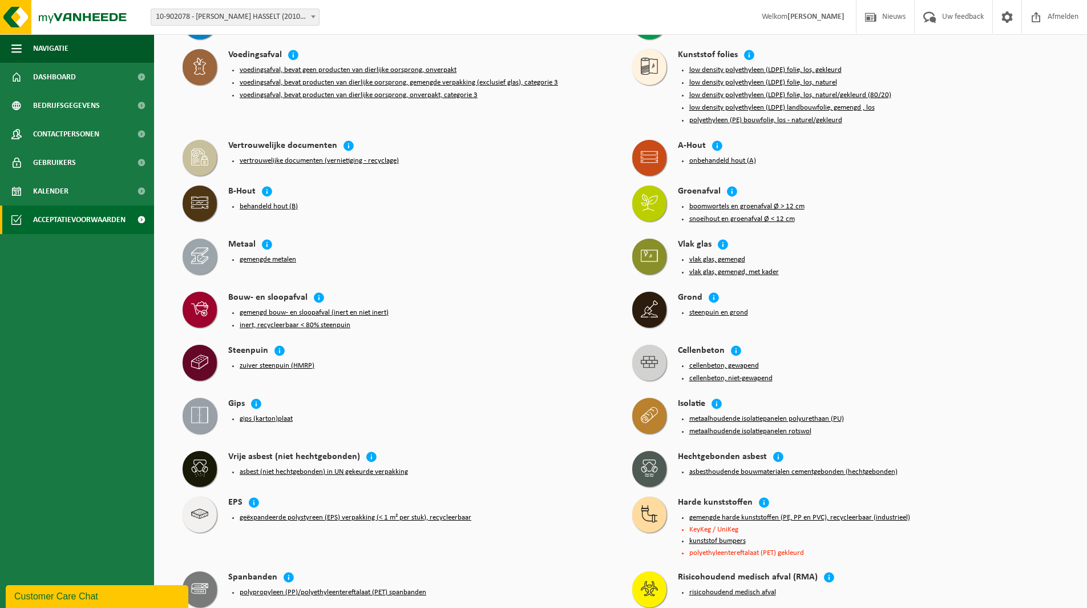
click at [80, 593] on div "Customer Care Chat" at bounding box center [96, 596] width 165 height 14
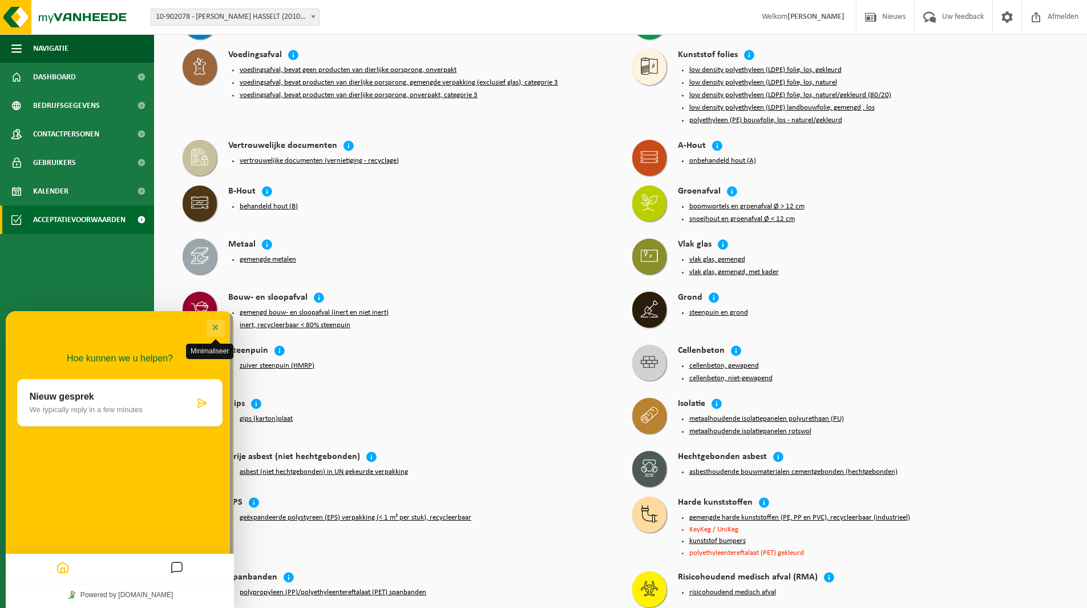
click at [215, 321] on button "Minimaliseer" at bounding box center [216, 328] width 18 height 17
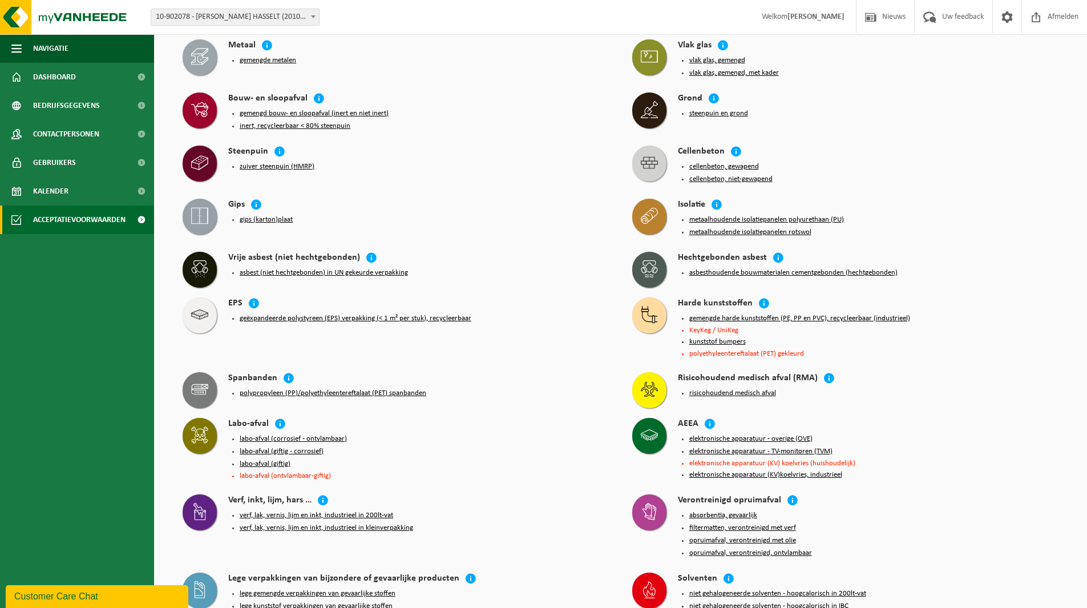
scroll to position [901, 0]
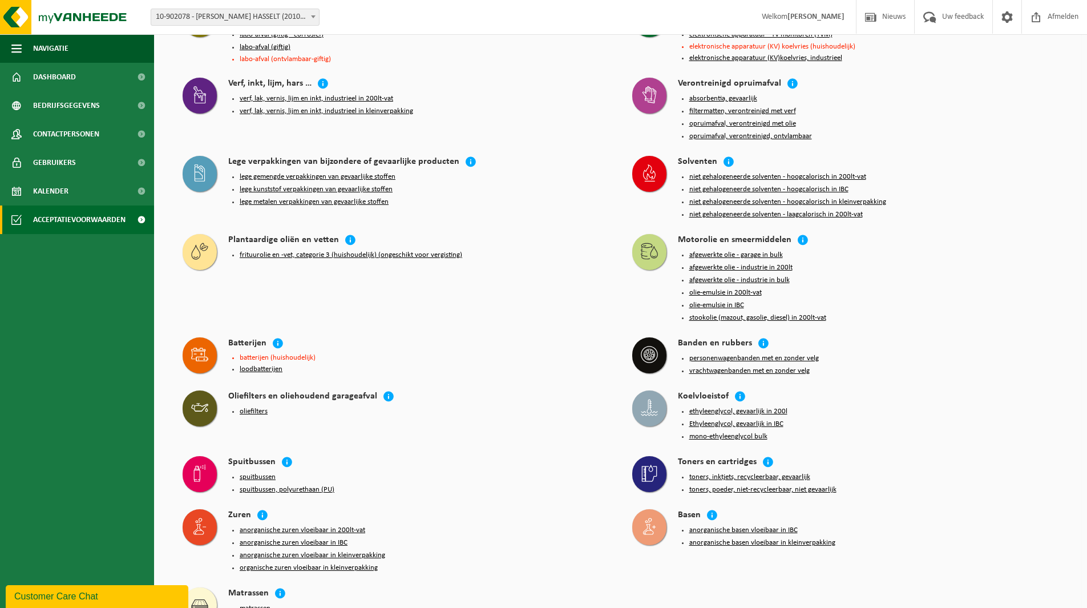
click at [58, 599] on div "Customer Care Chat" at bounding box center [96, 596] width 165 height 14
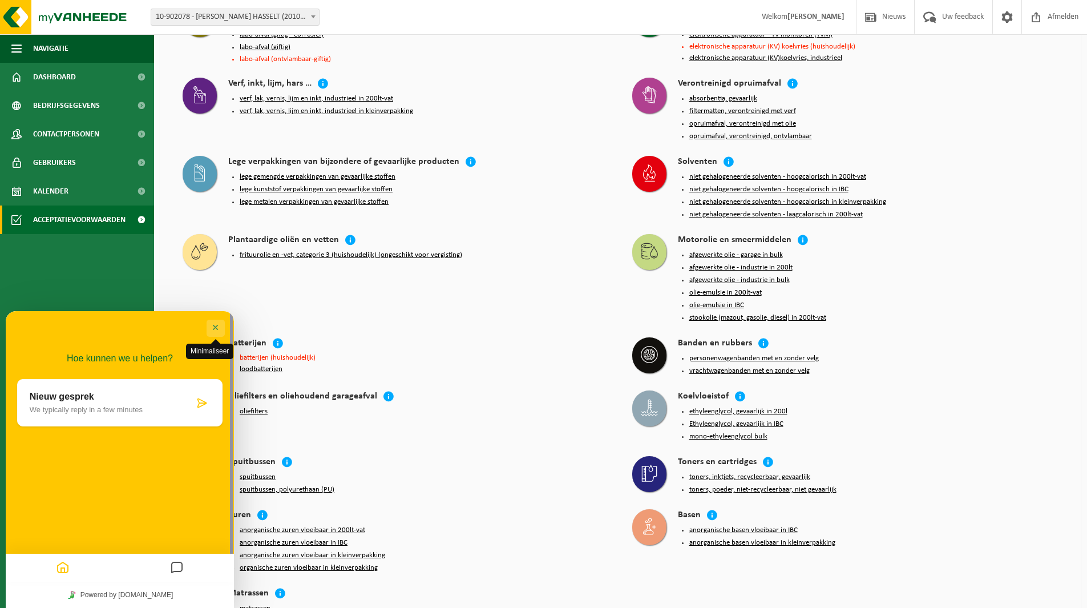
click at [213, 328] on button "Minimaliseer" at bounding box center [216, 328] width 18 height 17
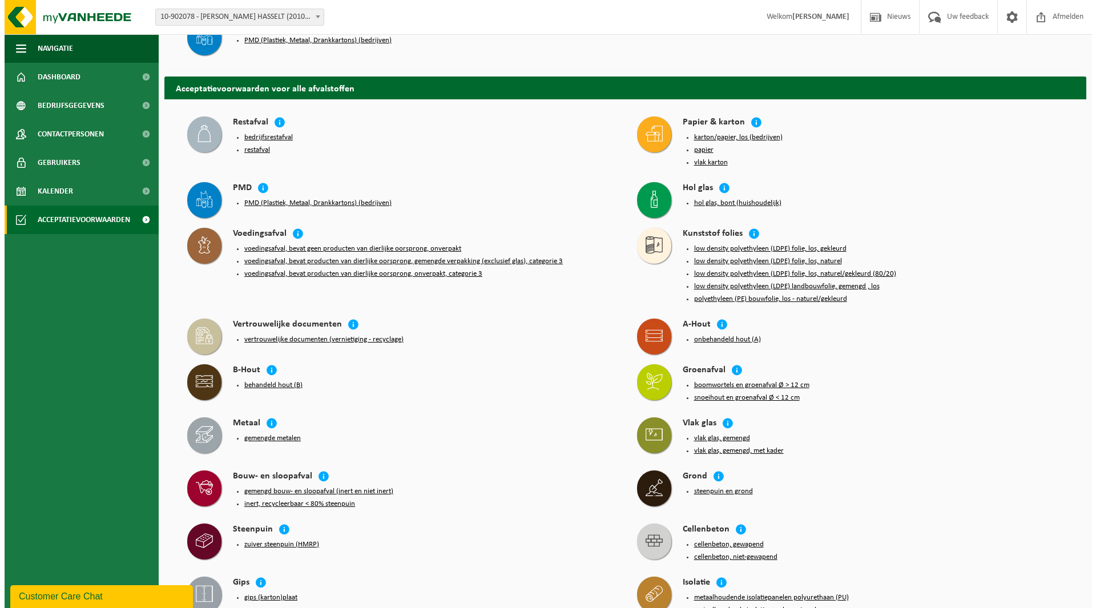
scroll to position [102, 0]
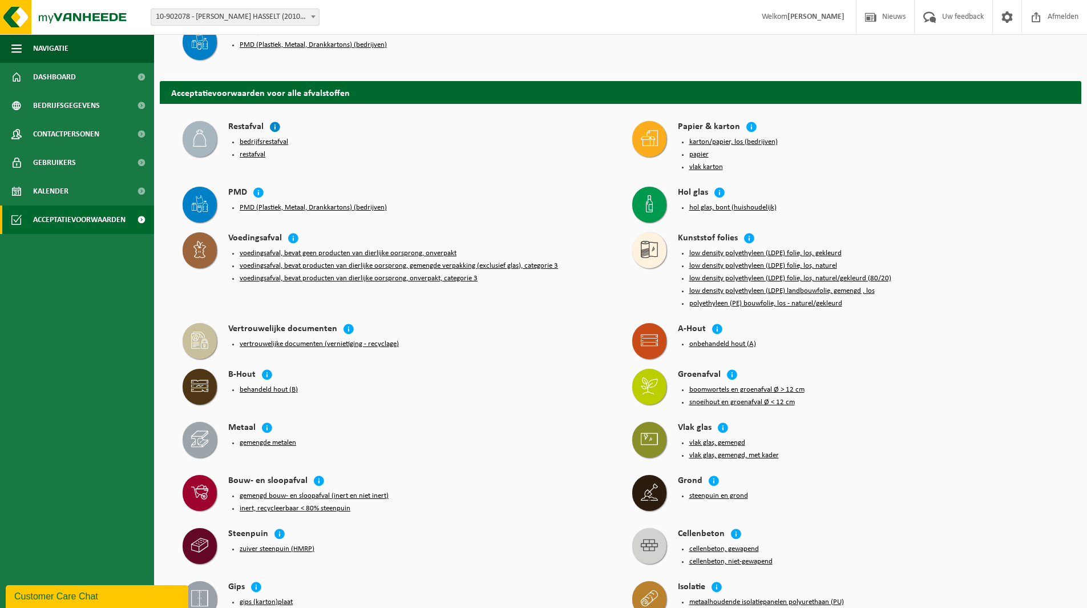
click at [276, 128] on icon at bounding box center [274, 126] width 11 height 11
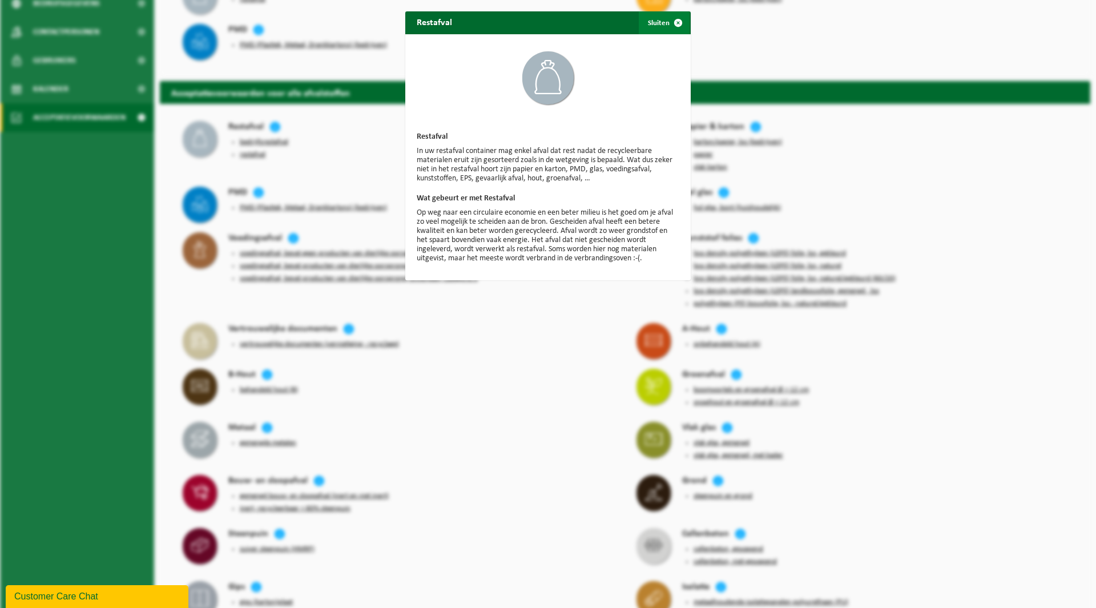
click at [681, 19] on span "button" at bounding box center [678, 22] width 23 height 23
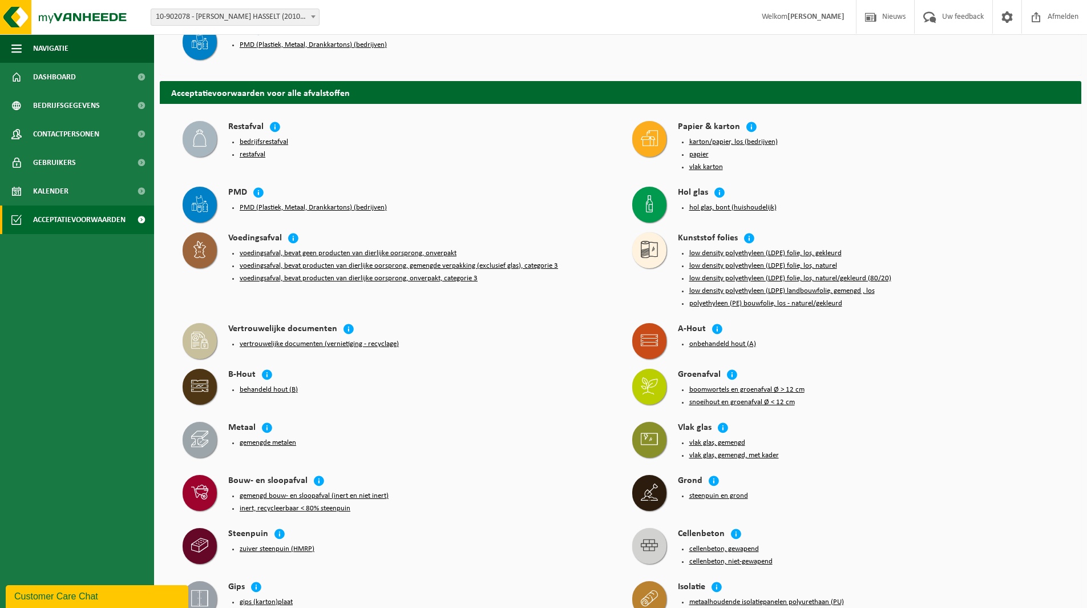
click at [265, 140] on button "bedrijfsrestafval" at bounding box center [264, 142] width 49 height 9
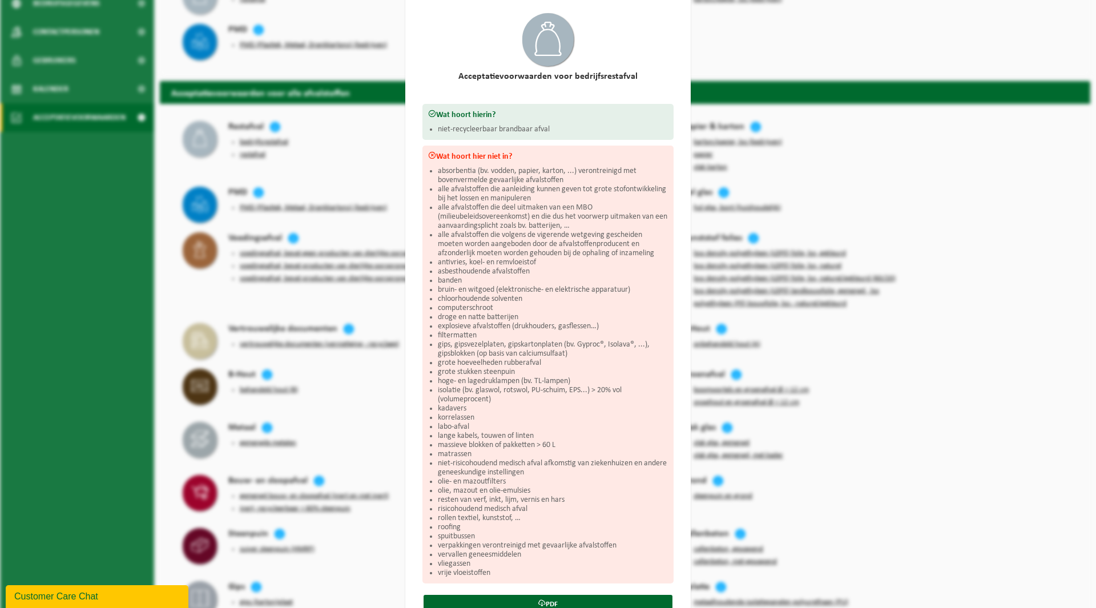
scroll to position [0, 0]
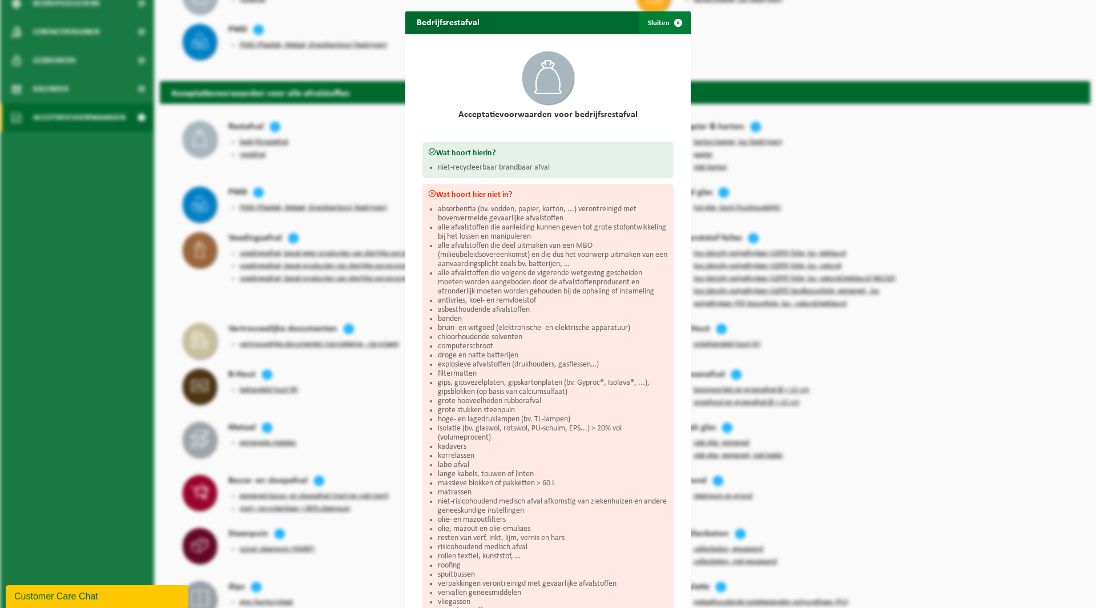
click at [672, 18] on span "button" at bounding box center [678, 22] width 23 height 23
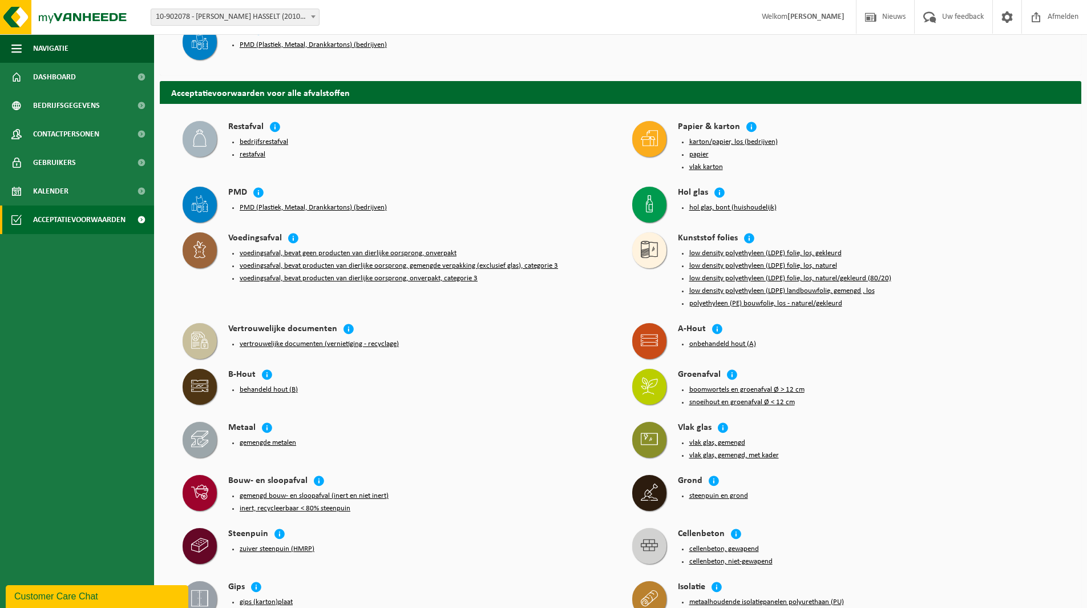
click at [256, 151] on button "restafval" at bounding box center [253, 154] width 26 height 9
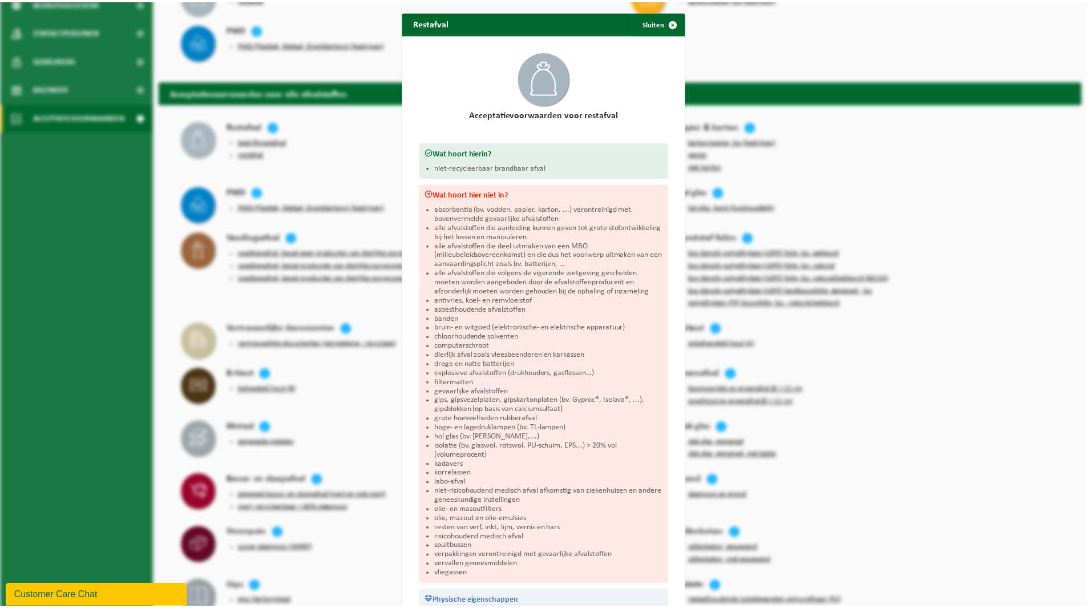
scroll to position [94, 0]
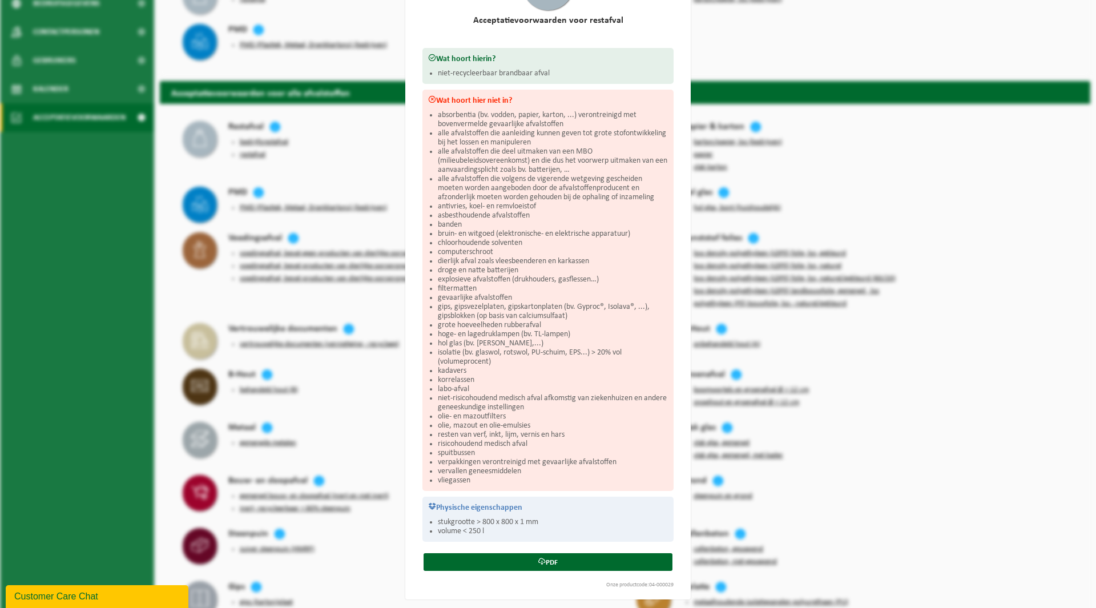
click at [471, 51] on div "Wat hoort hierin? niet-recycleerbaar brandbaar afval" at bounding box center [547, 66] width 251 height 36
click at [839, 36] on div "Restafval Sluiten Acceptatievoorwaarden voor restafval Wat hoort hierin? niet-r…" at bounding box center [548, 304] width 1096 height 608
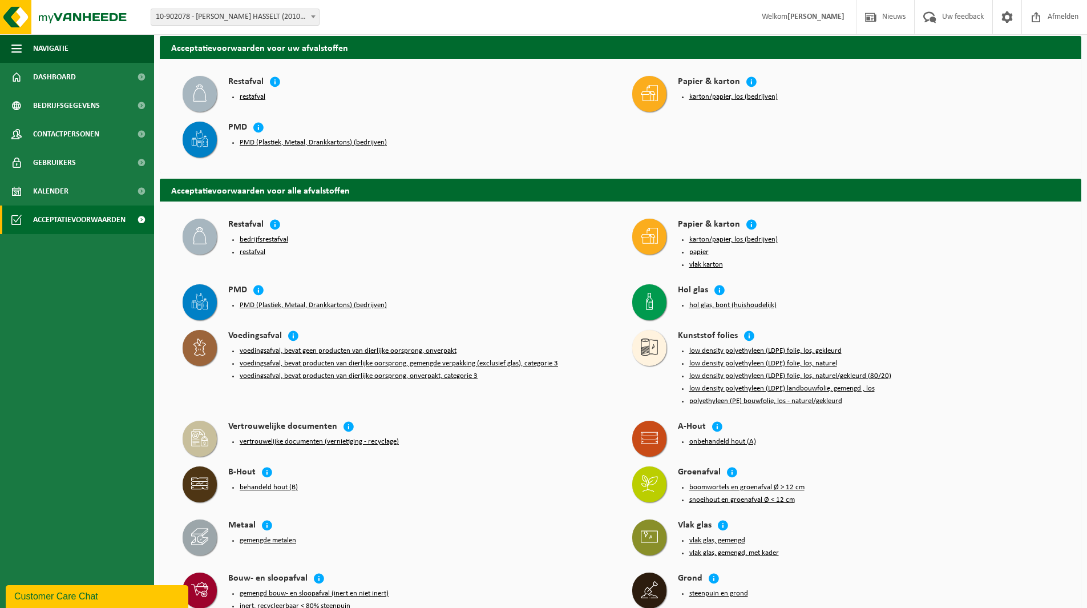
scroll to position [0, 0]
